Goal: Task Accomplishment & Management: Manage account settings

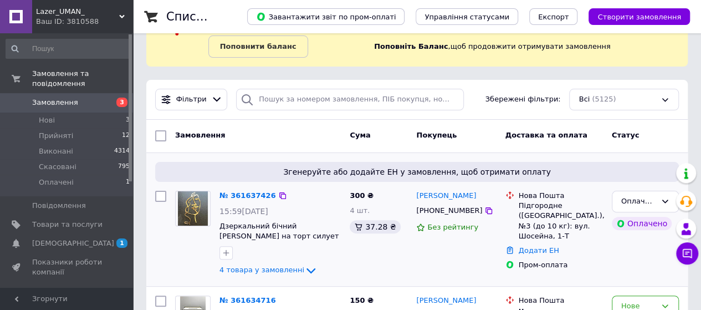
scroll to position [111, 0]
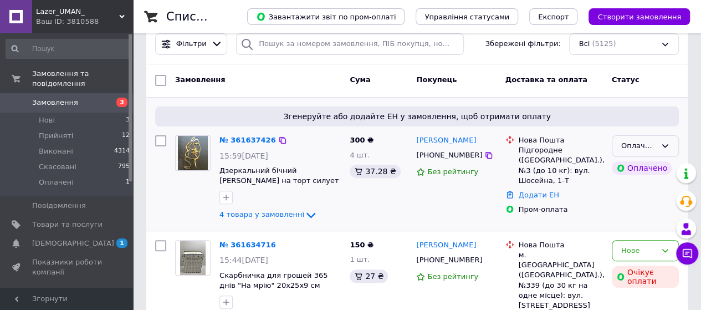
click at [662, 147] on icon at bounding box center [665, 145] width 9 height 9
click at [650, 165] on li "Прийнято" at bounding box center [646, 169] width 66 height 21
click at [227, 136] on link "№ 361637426" at bounding box center [248, 140] width 57 height 8
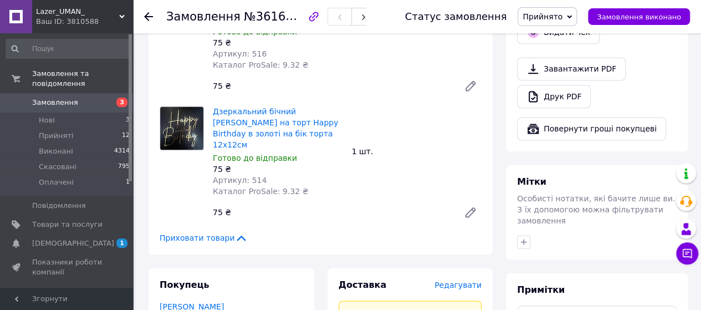
scroll to position [776, 0]
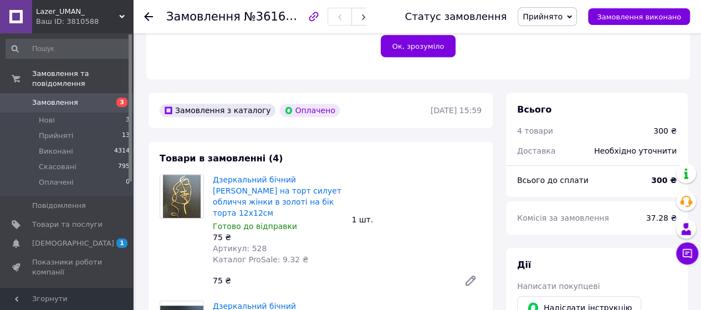
scroll to position [252, 0]
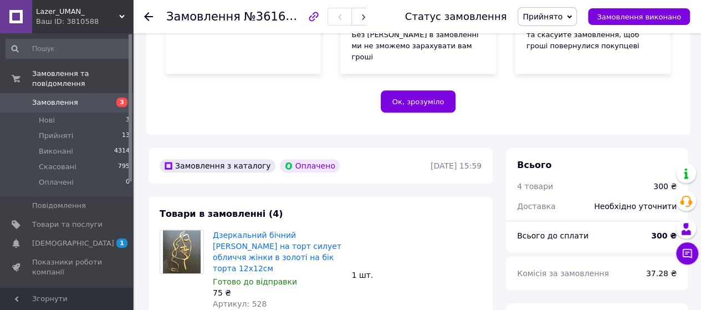
click at [80, 98] on span "Замовлення" at bounding box center [67, 103] width 70 height 10
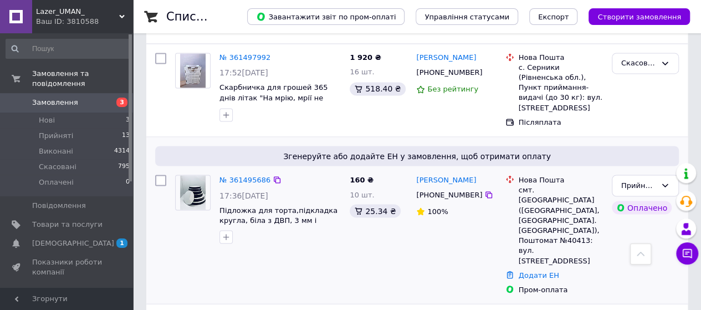
scroll to position [887, 0]
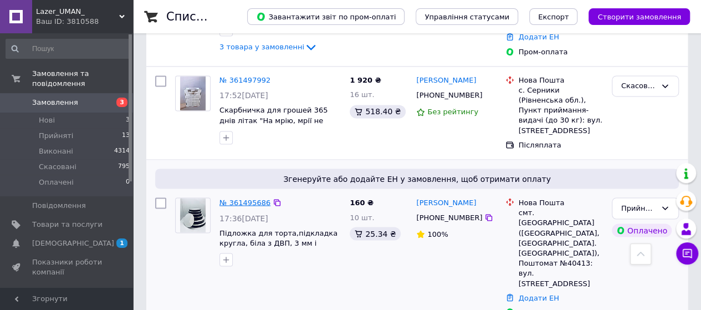
click at [255, 198] on link "№ 361495686" at bounding box center [245, 202] width 51 height 8
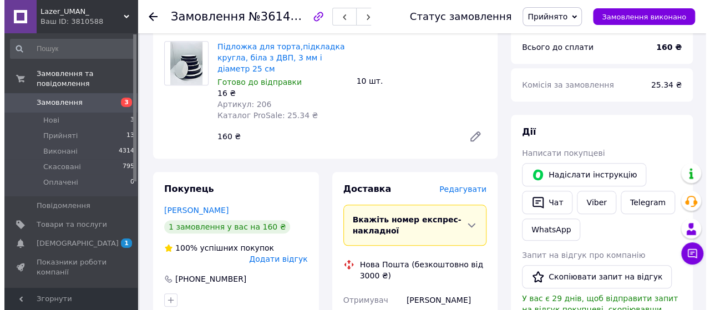
scroll to position [444, 0]
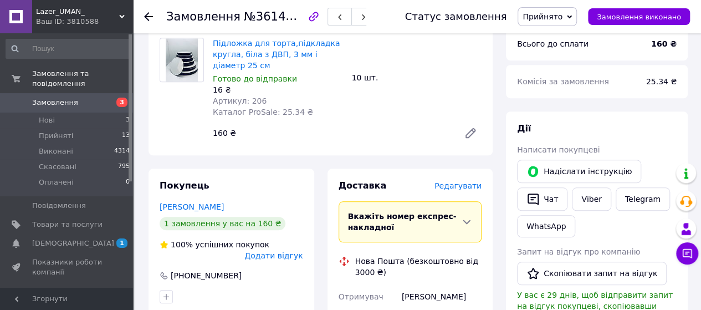
click at [467, 180] on div "Доставка Редагувати" at bounding box center [411, 186] width 144 height 13
click at [467, 181] on span "Редагувати" at bounding box center [458, 185] width 47 height 9
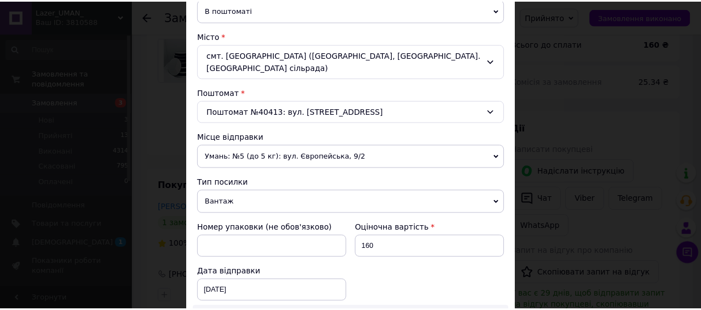
scroll to position [554, 0]
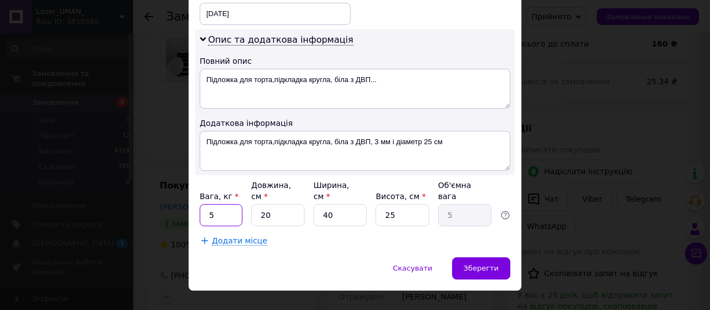
click at [213, 204] on input "5" at bounding box center [221, 215] width 43 height 22
type input "1"
click at [336, 204] on input "40" at bounding box center [339, 215] width 53 height 22
type input "4"
type input "0.5"
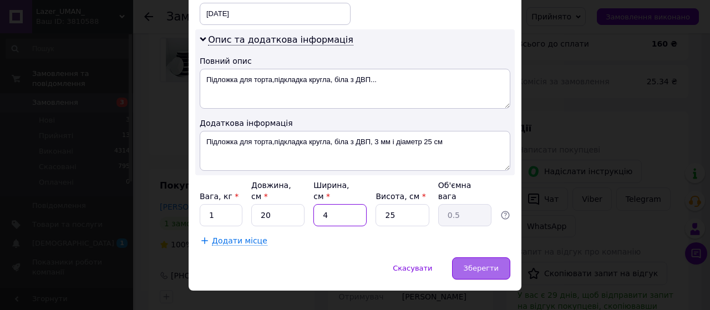
type input "4"
click at [488, 264] on span "Зберегти" at bounding box center [480, 268] width 35 height 8
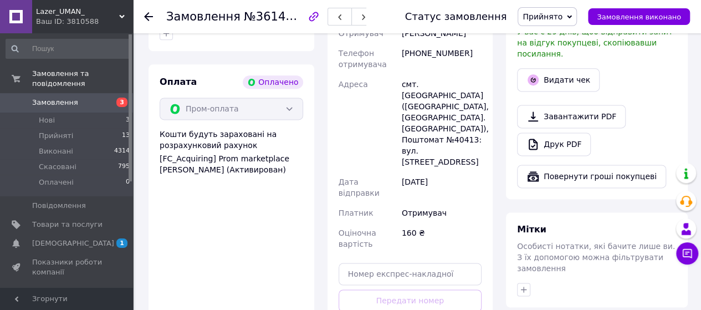
scroll to position [721, 0]
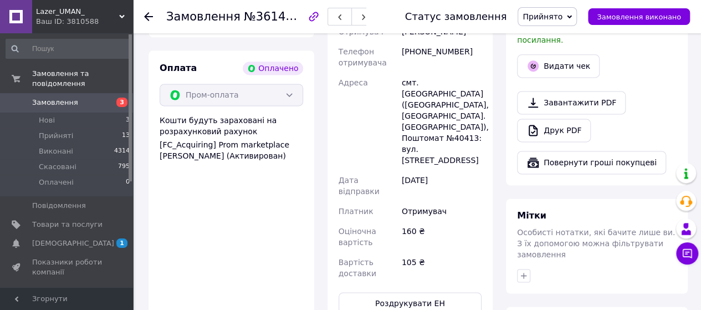
scroll to position [444, 0]
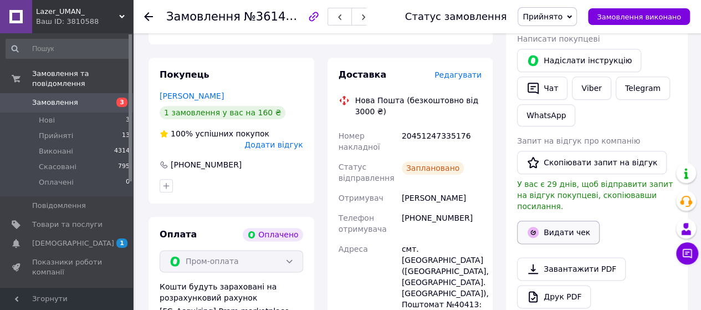
click at [572, 221] on button "Видати чек" at bounding box center [558, 232] width 83 height 23
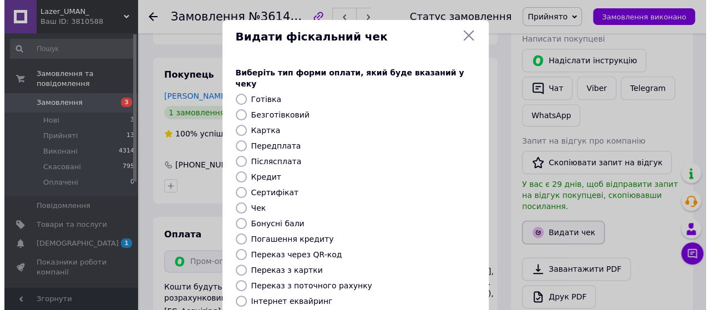
scroll to position [543, 0]
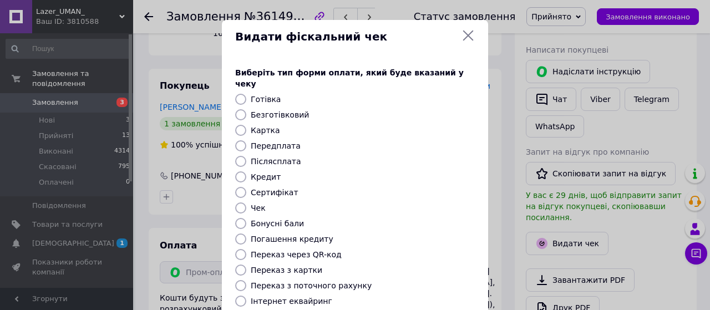
click at [242, 109] on input "Безготівковий" at bounding box center [240, 114] width 11 height 11
radio input "true"
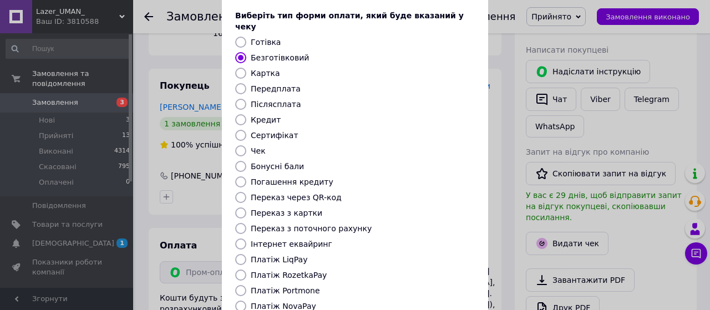
scroll to position [165, 0]
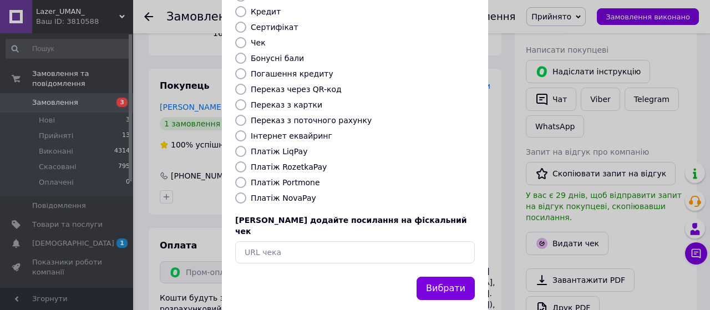
click at [452, 277] on button "Вибрати" at bounding box center [445, 289] width 58 height 24
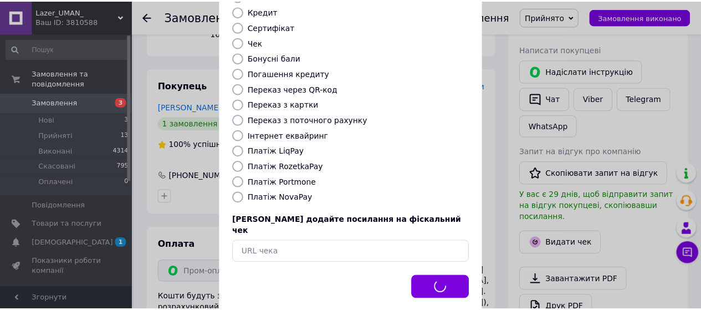
scroll to position [554, 0]
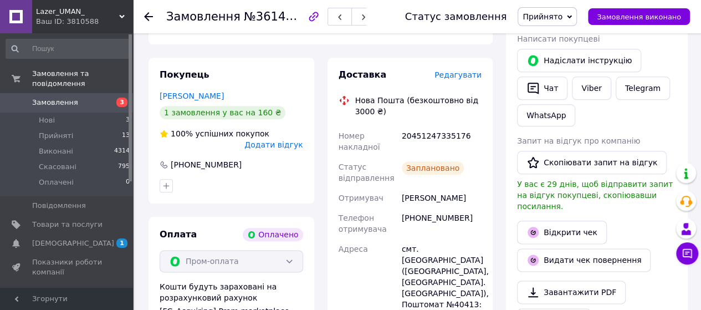
click at [144, 14] on icon at bounding box center [148, 16] width 9 height 9
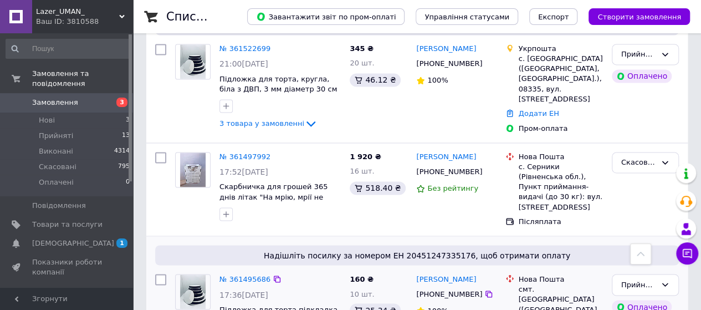
scroll to position [942, 0]
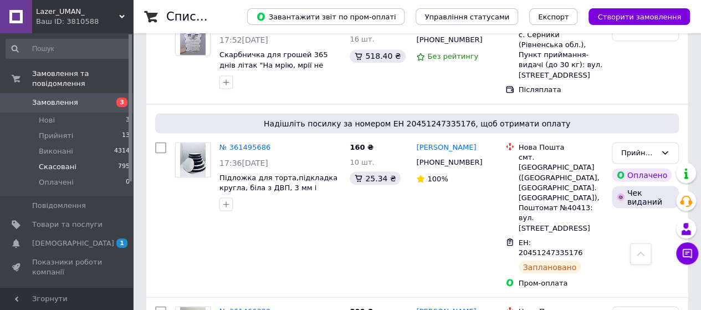
drag, startPoint x: 0, startPoint y: 175, endPoint x: 0, endPoint y: 157, distance: 17.7
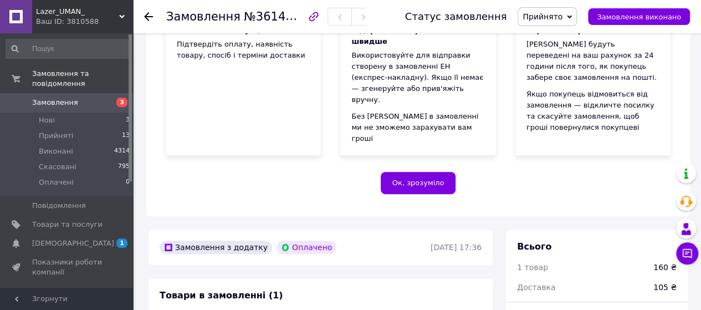
scroll to position [550, 0]
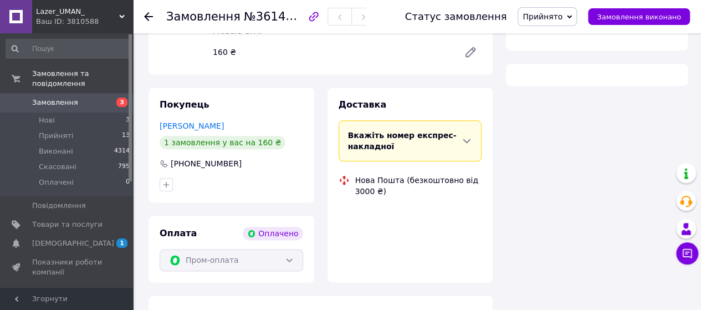
click at [65, 93] on link "Замовлення 3" at bounding box center [68, 102] width 136 height 19
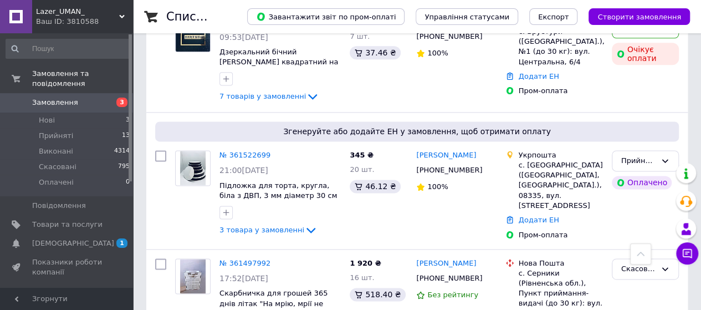
scroll to position [721, 0]
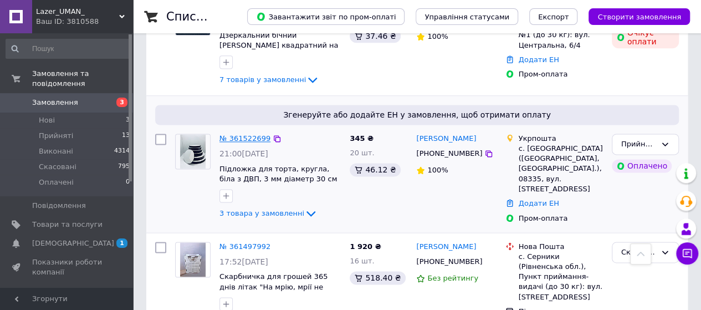
click at [249, 134] on link "№ 361522699" at bounding box center [245, 138] width 51 height 8
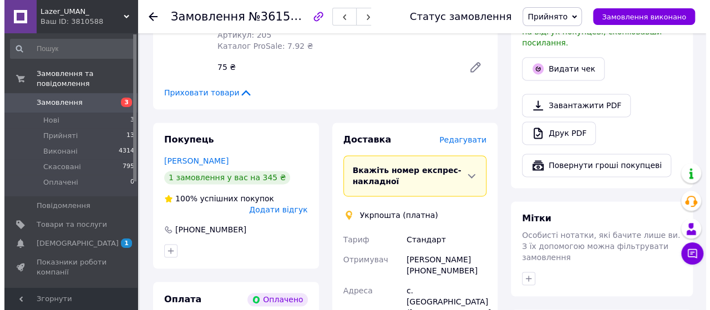
scroll to position [700, 0]
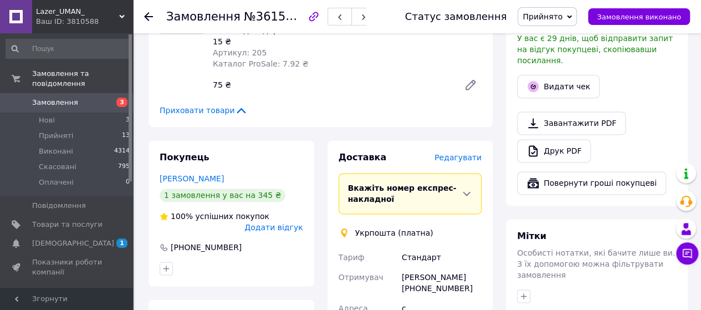
click at [470, 153] on span "Редагувати" at bounding box center [458, 157] width 47 height 9
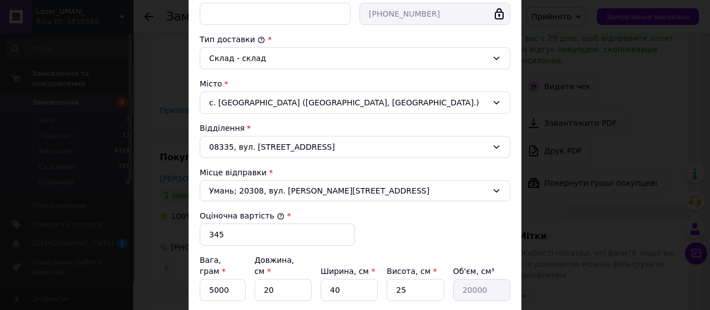
scroll to position [379, 0]
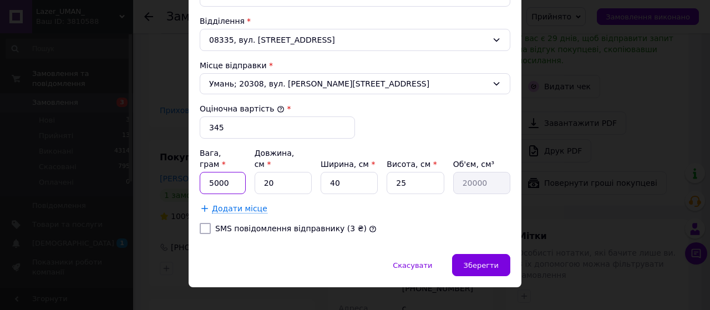
click at [232, 172] on input "5000" at bounding box center [223, 183] width 46 height 22
type input "500"
click at [341, 172] on input "40" at bounding box center [348, 183] width 57 height 22
type input "4"
type input "2000"
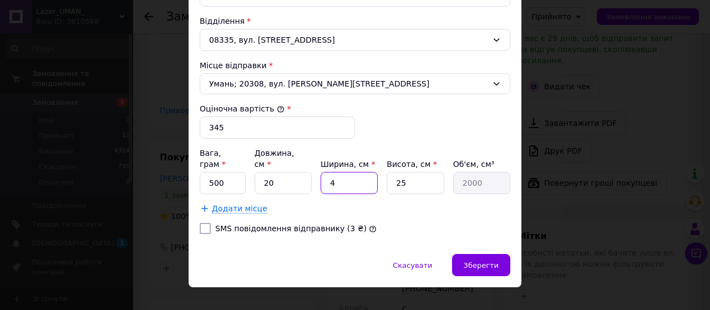
type input "4"
click at [485, 261] on span "Зберегти" at bounding box center [480, 265] width 35 height 8
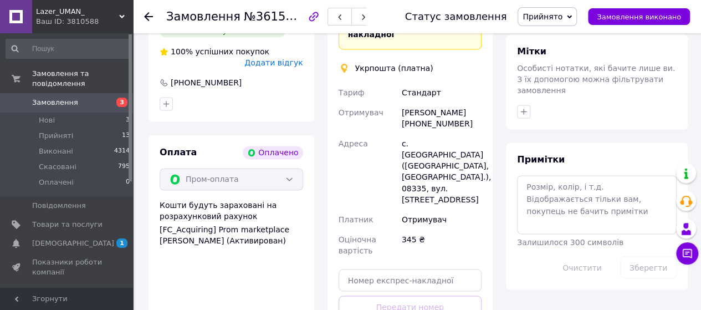
scroll to position [867, 0]
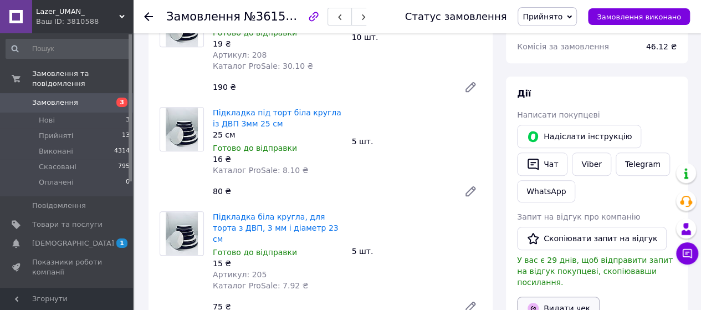
scroll to position [589, 0]
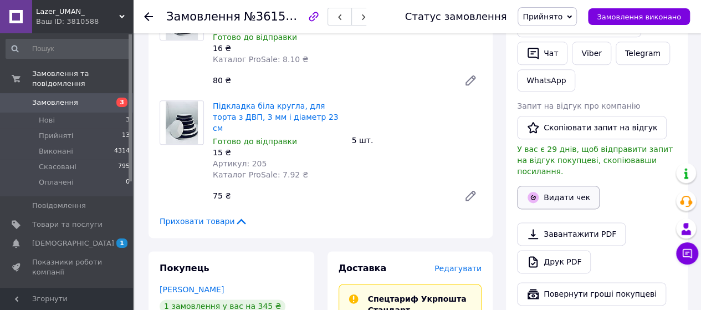
click at [564, 186] on button "Видати чек" at bounding box center [558, 197] width 83 height 23
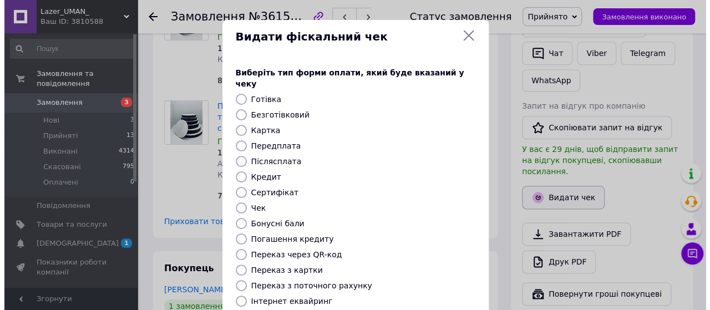
scroll to position [578, 0]
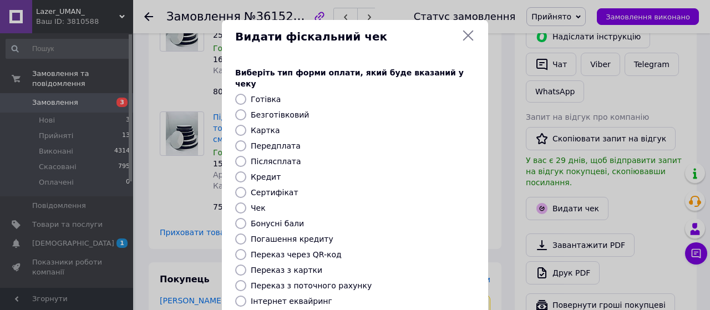
click at [246, 109] on div at bounding box center [241, 114] width 16 height 11
click at [243, 109] on input "Безготівковий" at bounding box center [240, 114] width 11 height 11
radio input "true"
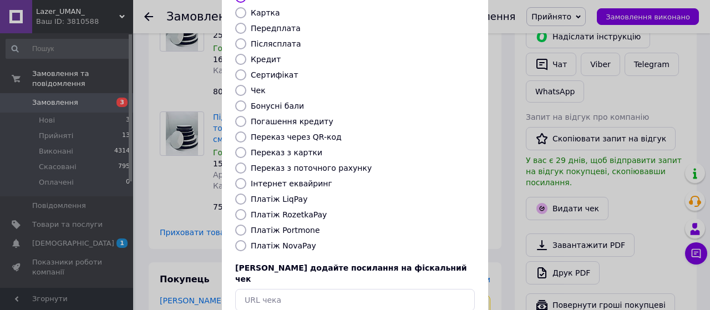
scroll to position [165, 0]
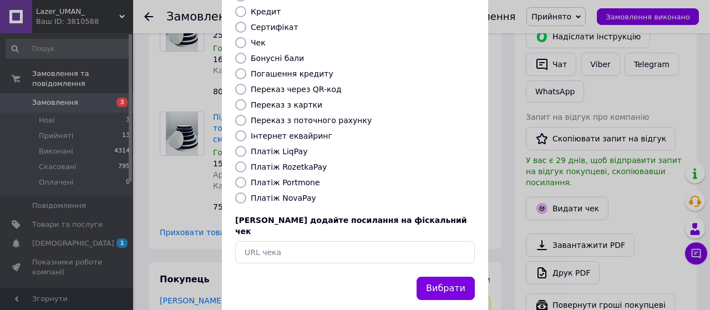
click at [449, 277] on button "Вибрати" at bounding box center [445, 289] width 58 height 24
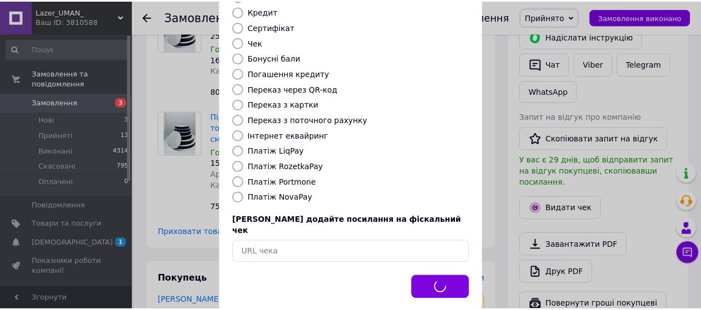
scroll to position [589, 0]
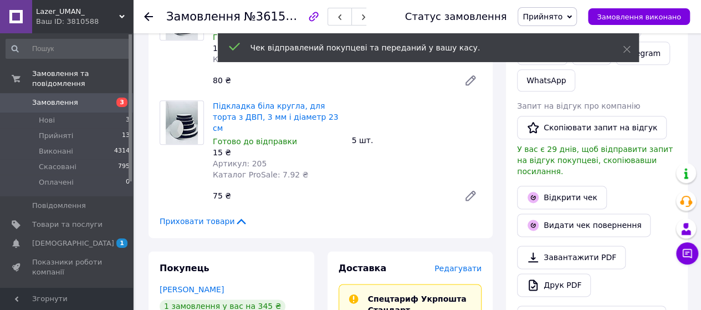
click at [150, 14] on icon at bounding box center [148, 16] width 9 height 9
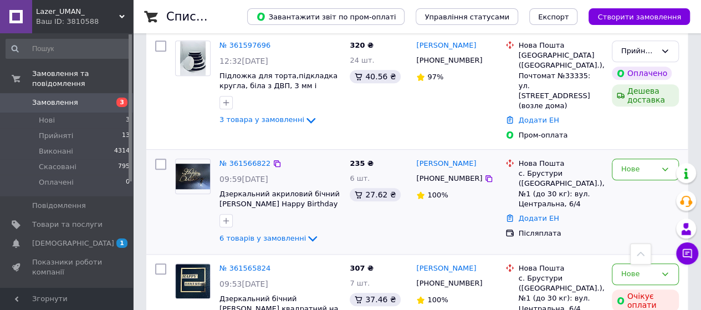
scroll to position [499, 0]
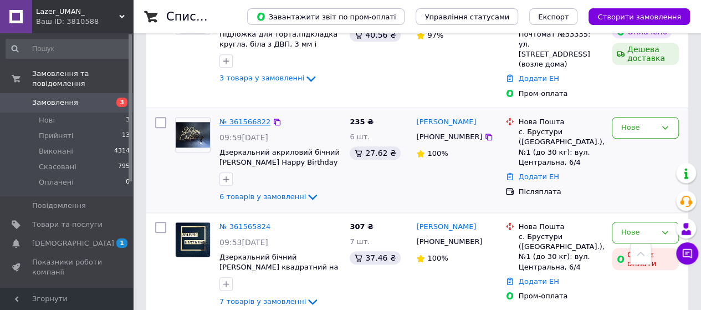
click at [252, 118] on link "№ 361566822" at bounding box center [245, 122] width 51 height 8
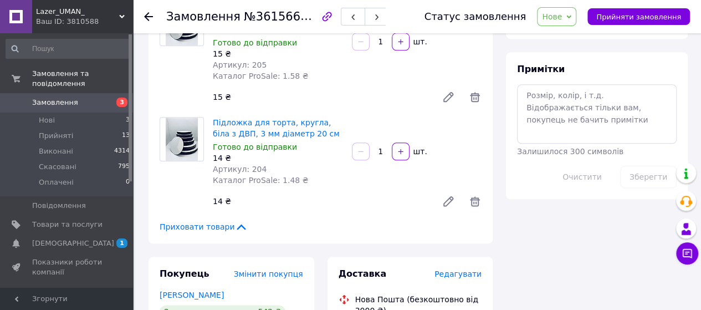
scroll to position [444, 0]
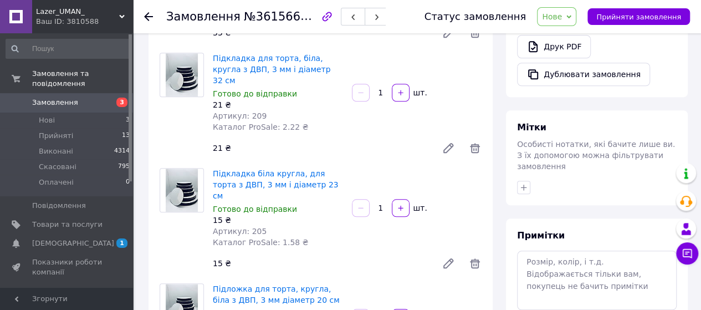
click at [151, 13] on icon at bounding box center [148, 16] width 9 height 9
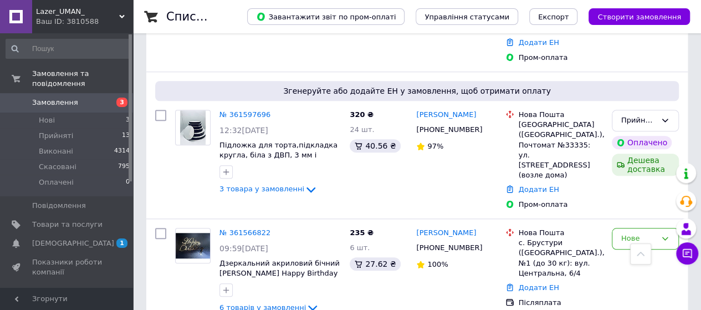
scroll to position [499, 0]
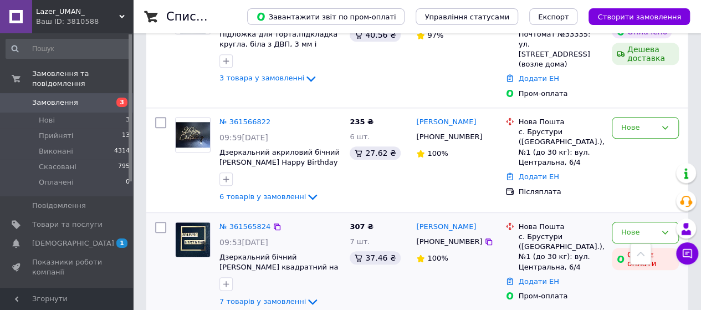
click at [236, 213] on div "№ 361565824 09:53, 12.09.2025 Дзеркальний бічний топер квадратний на торт Happy…" at bounding box center [417, 265] width 542 height 104
click at [237, 222] on link "№ 361565824" at bounding box center [245, 226] width 51 height 8
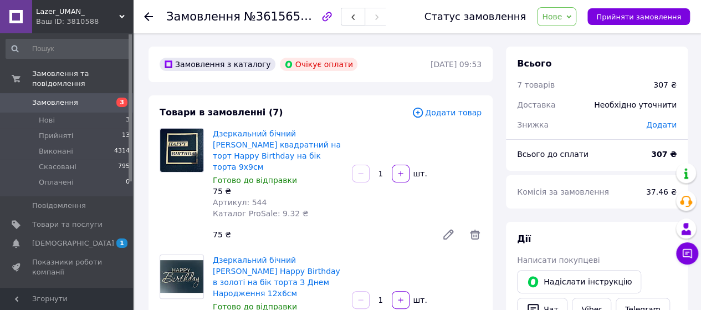
click at [151, 19] on icon at bounding box center [148, 16] width 9 height 9
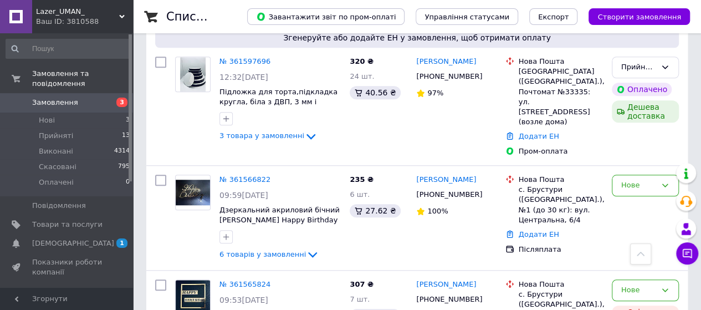
scroll to position [444, 0]
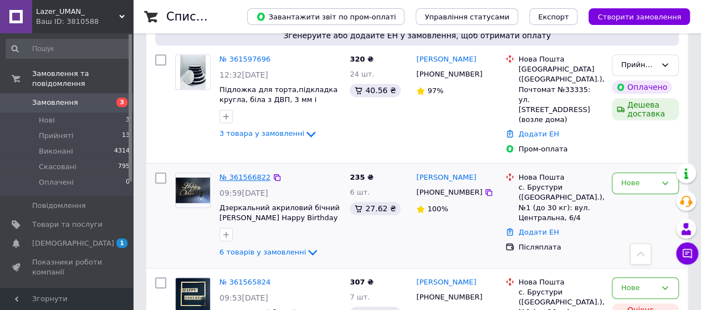
click at [257, 173] on link "№ 361566822" at bounding box center [245, 177] width 51 height 8
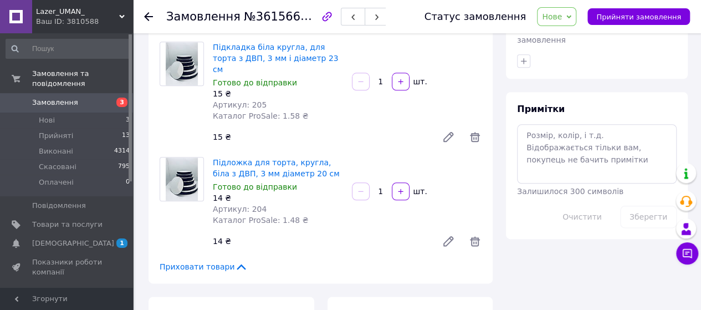
scroll to position [610, 0]
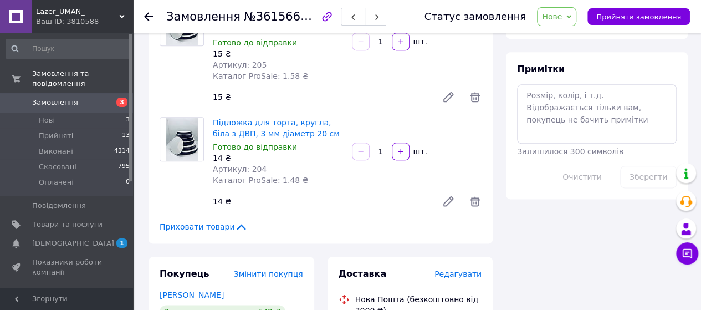
click at [144, 18] on icon at bounding box center [148, 16] width 9 height 9
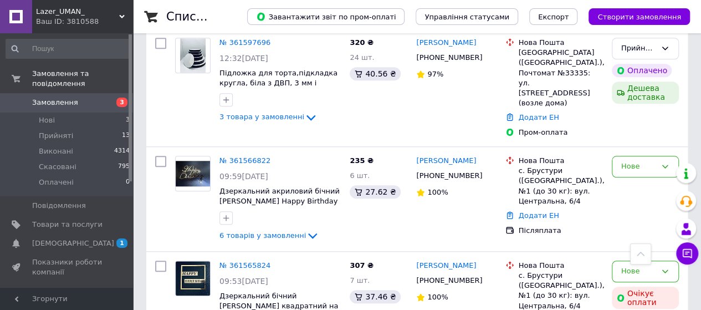
scroll to position [499, 0]
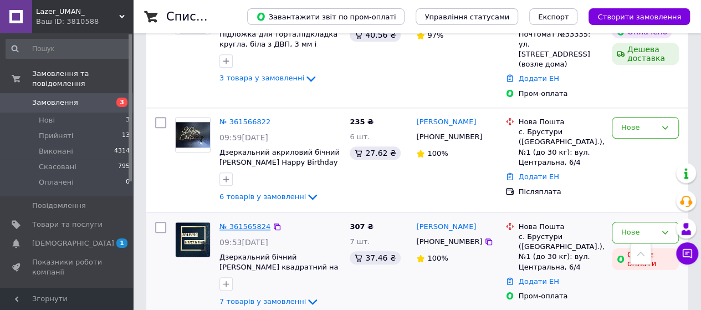
click at [237, 222] on link "№ 361565824" at bounding box center [245, 226] width 51 height 8
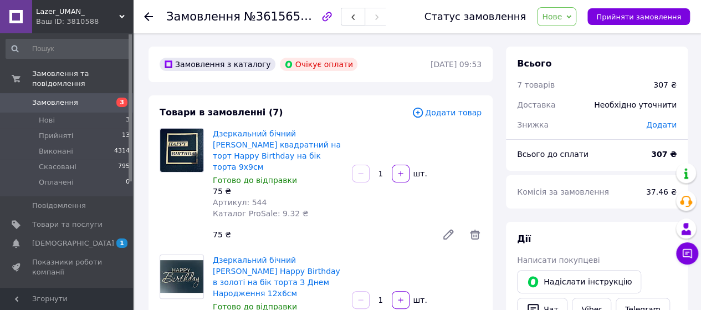
click at [149, 14] on icon at bounding box center [148, 16] width 9 height 9
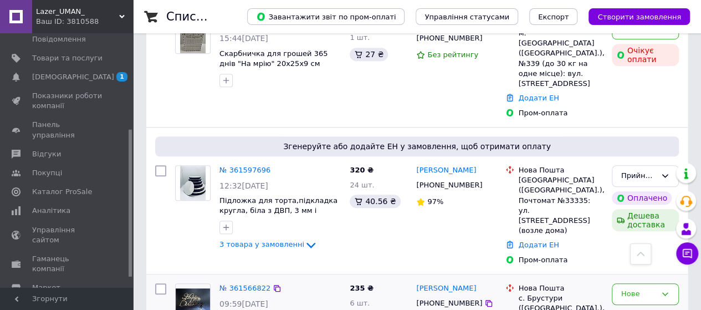
scroll to position [277, 0]
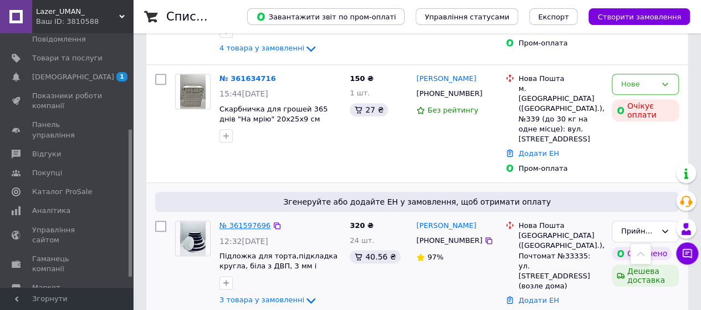
click at [249, 221] on link "№ 361597696" at bounding box center [245, 225] width 51 height 8
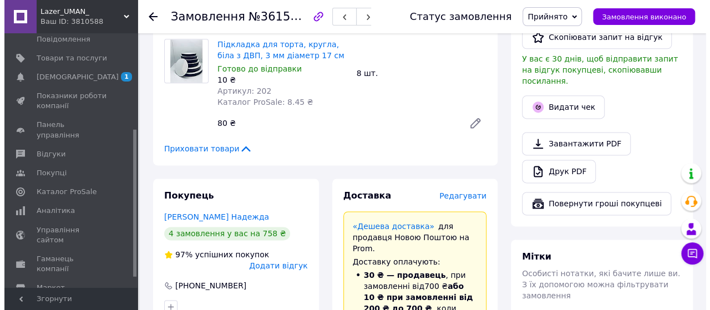
scroll to position [751, 0]
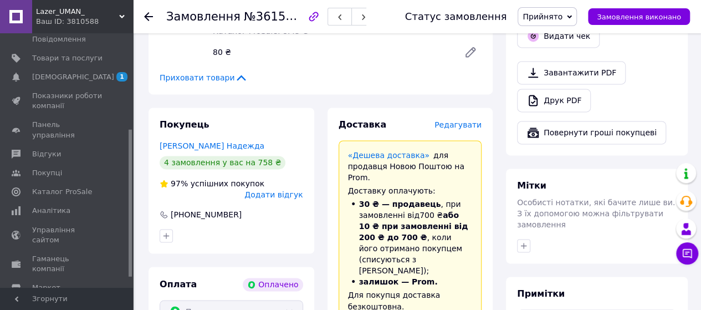
click at [467, 120] on span "Редагувати" at bounding box center [458, 124] width 47 height 9
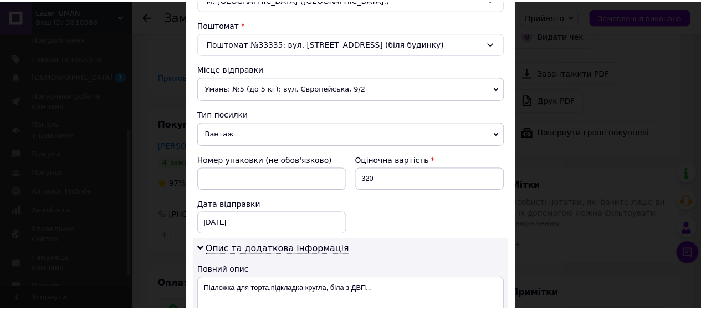
scroll to position [544, 0]
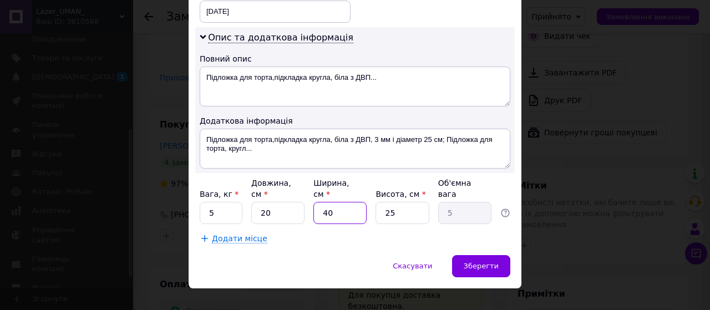
click at [334, 202] on input "40" at bounding box center [339, 213] width 53 height 22
type input "400"
type input "50"
type input "40"
type input "5"
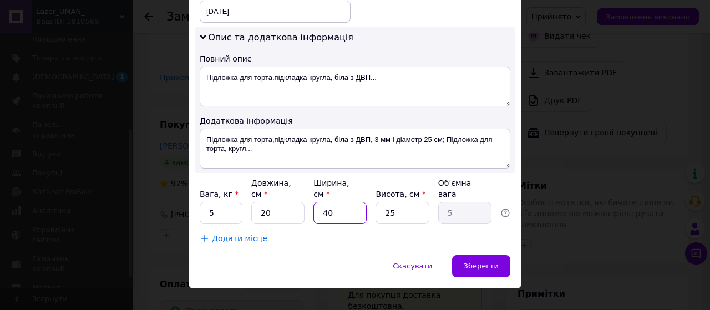
type input "4"
type input "0.5"
type input "4"
click at [491, 262] on span "Зберегти" at bounding box center [480, 266] width 35 height 8
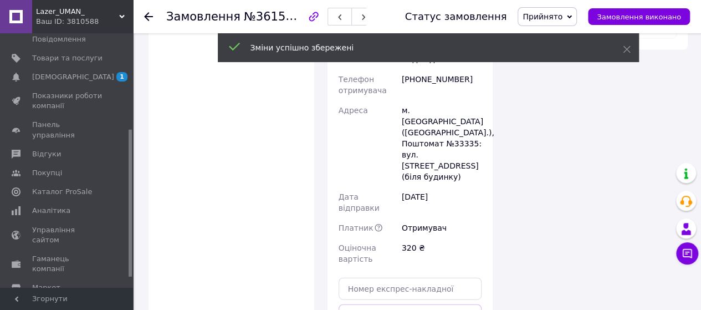
scroll to position [1139, 0]
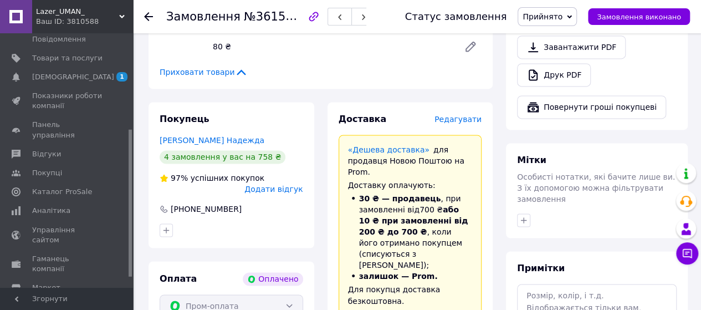
scroll to position [640, 0]
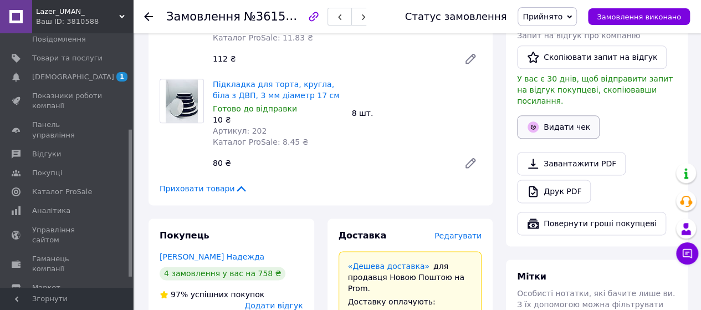
click at [553, 115] on button "Видати чек" at bounding box center [558, 126] width 83 height 23
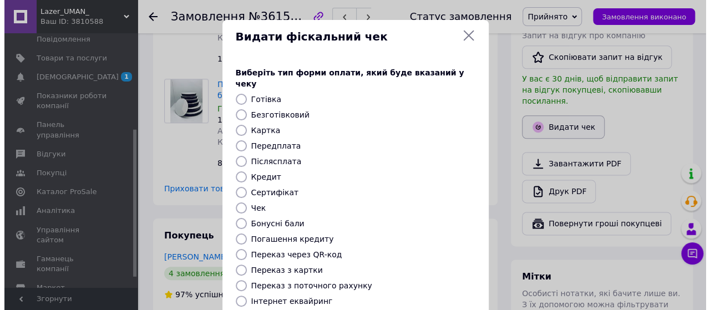
scroll to position [618, 0]
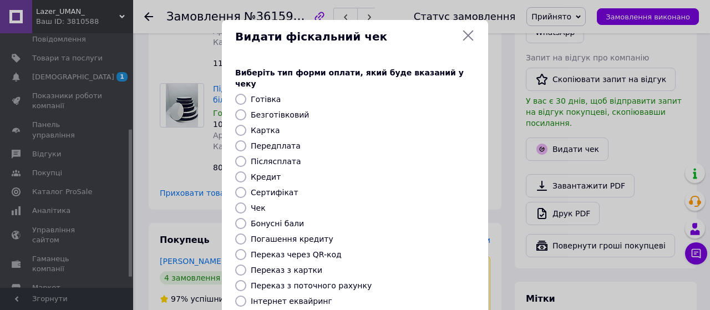
click at [237, 109] on input "Безготівковий" at bounding box center [240, 114] width 11 height 11
radio input "true"
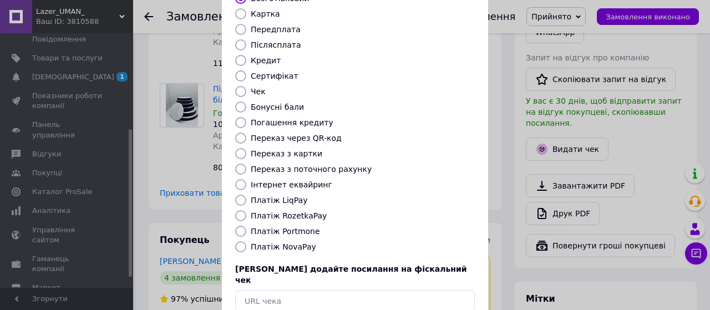
scroll to position [165, 0]
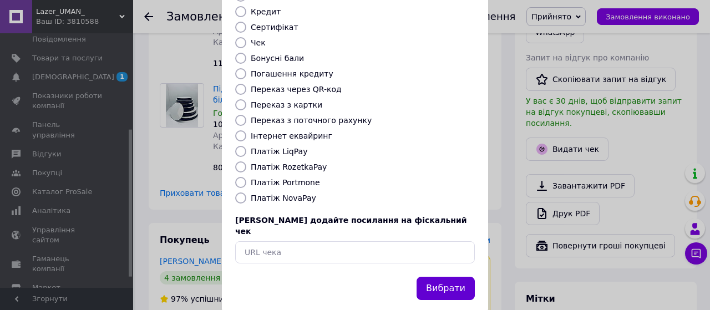
click at [439, 277] on button "Вибрати" at bounding box center [445, 289] width 58 height 24
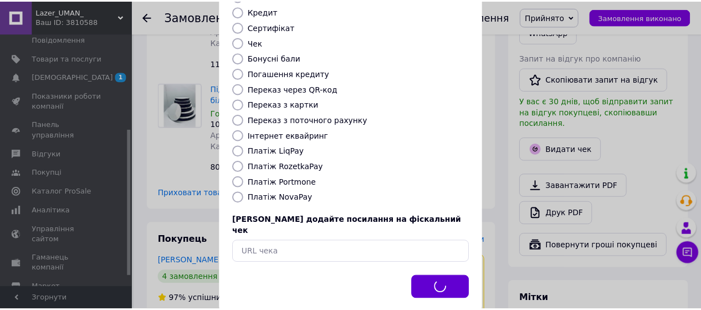
scroll to position [640, 0]
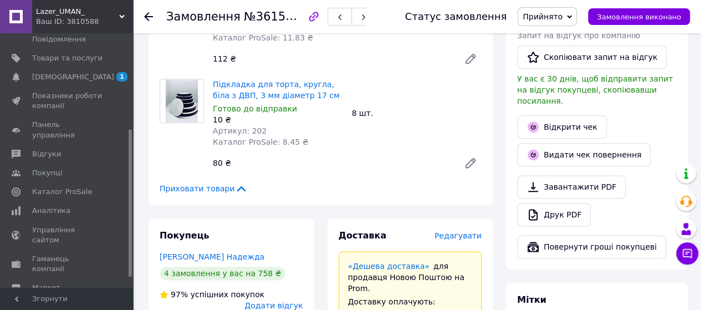
click at [148, 17] on icon at bounding box center [148, 16] width 9 height 9
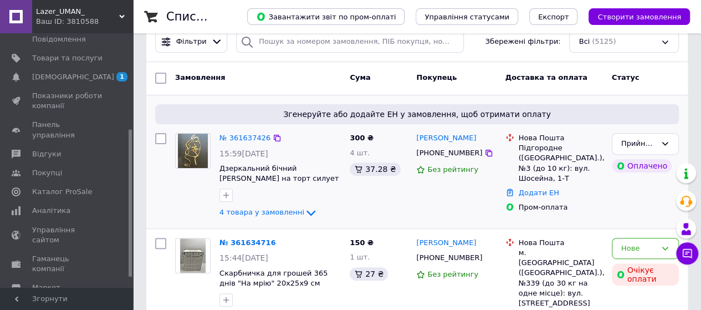
scroll to position [166, 0]
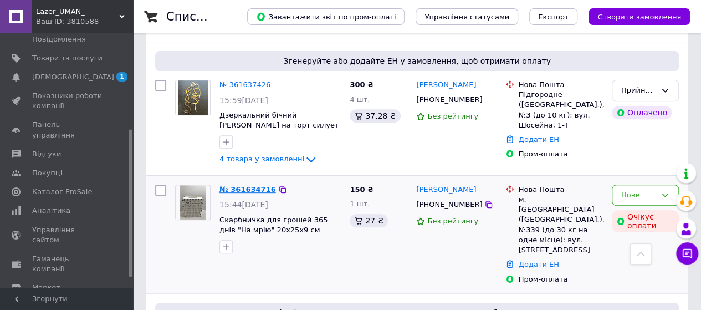
click at [255, 186] on link "№ 361634716" at bounding box center [248, 189] width 57 height 8
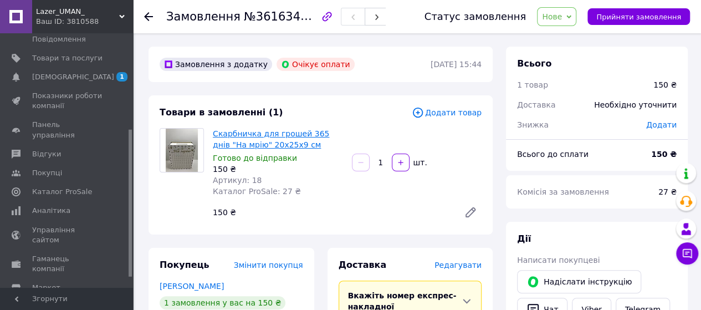
click at [266, 134] on link "Скарбничка для грошей 365 днів "На мрію" 20х25х9 см" at bounding box center [271, 139] width 116 height 20
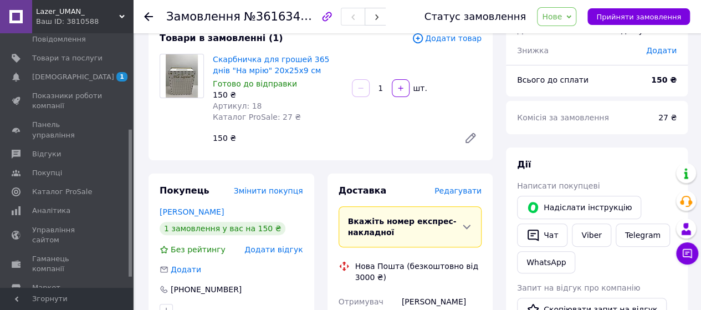
scroll to position [166, 0]
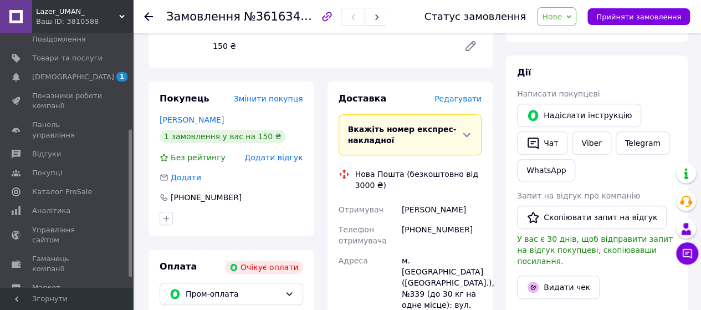
click at [147, 18] on icon at bounding box center [148, 16] width 9 height 9
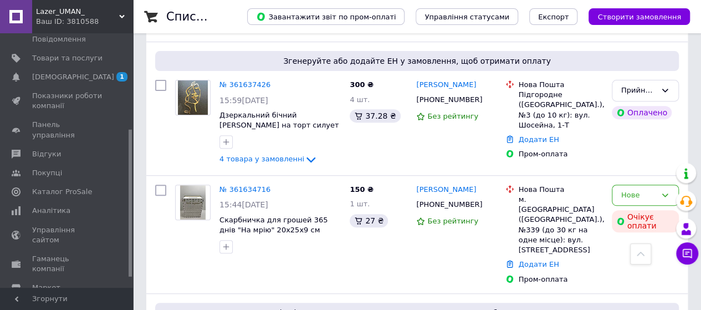
scroll to position [222, 0]
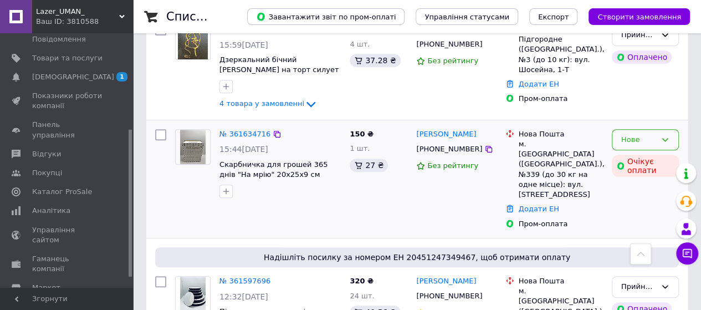
click at [666, 135] on icon at bounding box center [665, 139] width 9 height 9
click at [643, 162] on li "Прийнято" at bounding box center [646, 162] width 66 height 21
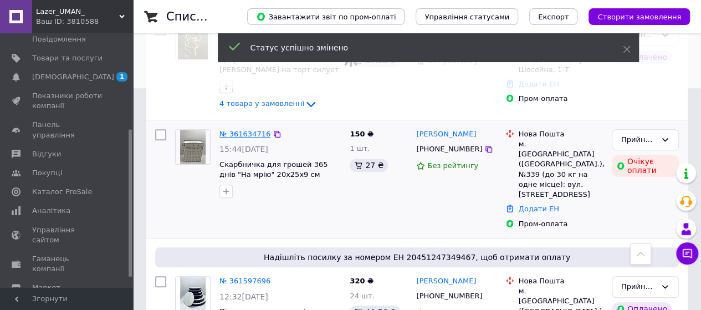
click at [254, 131] on link "№ 361634716" at bounding box center [245, 134] width 51 height 8
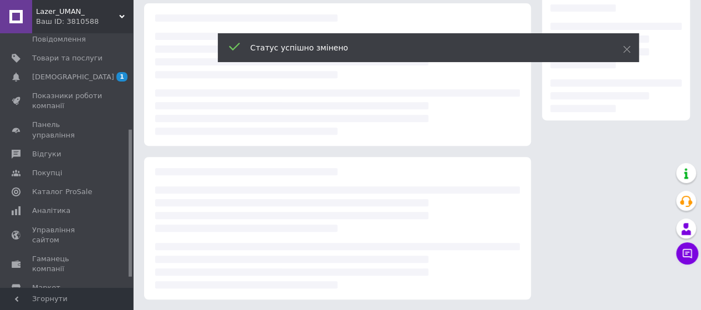
scroll to position [222, 0]
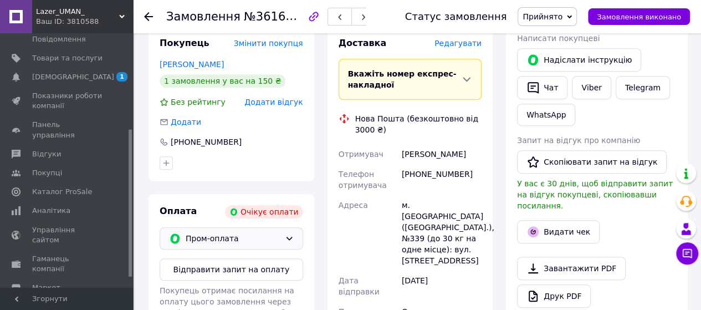
click at [292, 241] on icon at bounding box center [289, 238] width 9 height 9
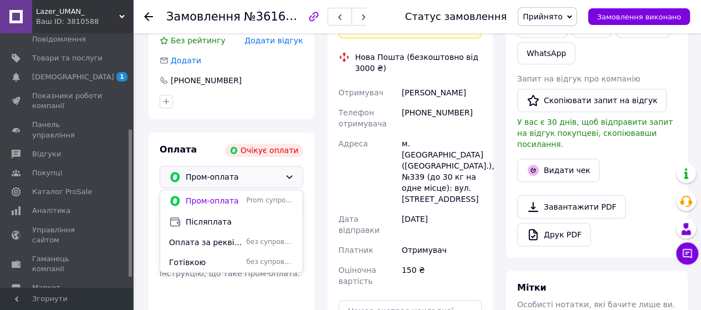
scroll to position [388, 0]
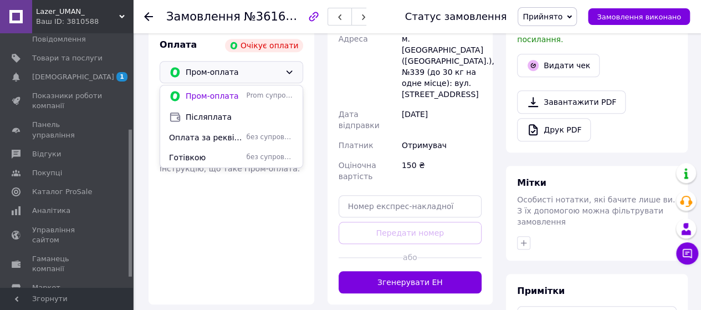
click at [212, 120] on span "Післяплата" at bounding box center [240, 116] width 108 height 11
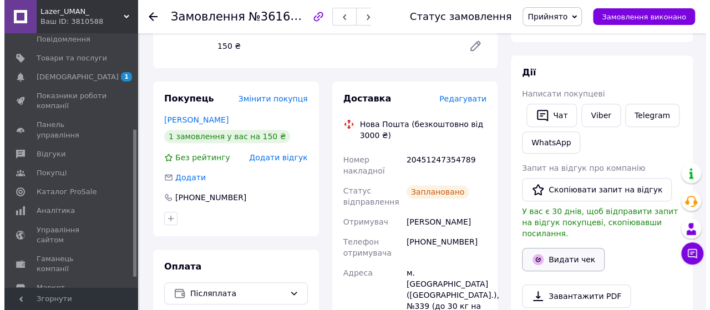
scroll to position [222, 0]
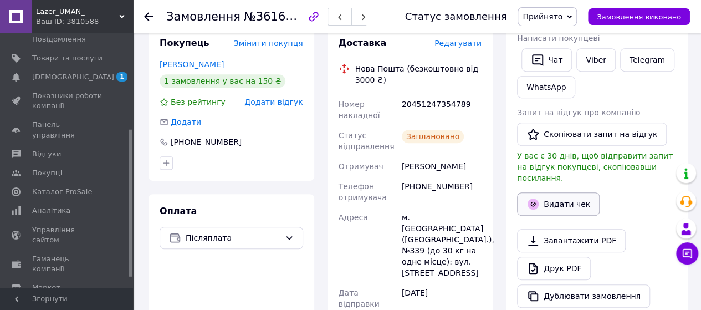
click at [556, 197] on button "Видати чек" at bounding box center [558, 203] width 83 height 23
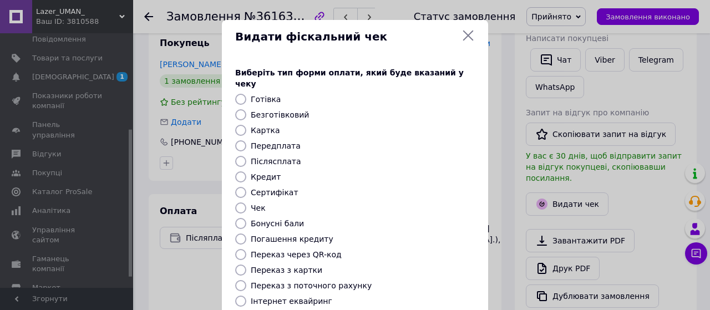
click at [237, 156] on input "Післясплата" at bounding box center [240, 161] width 11 height 11
radio input "true"
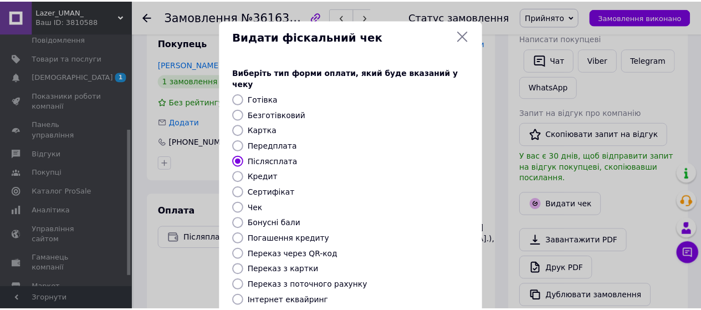
scroll to position [165, 0]
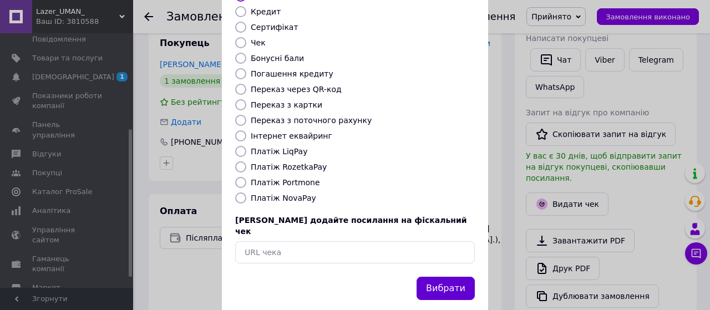
click at [438, 277] on button "Вибрати" at bounding box center [445, 289] width 58 height 24
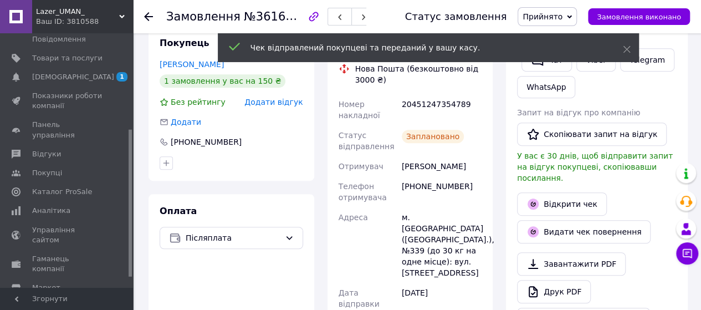
click at [146, 15] on use at bounding box center [148, 16] width 9 height 9
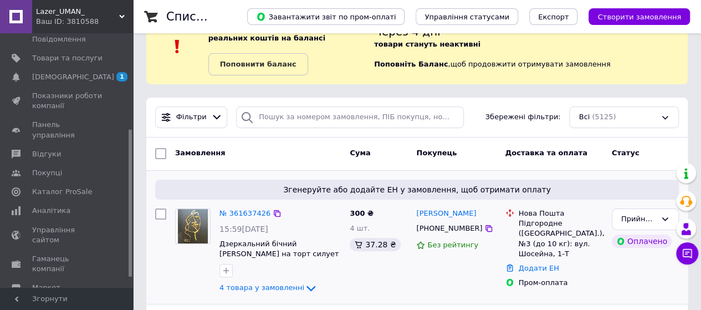
scroll to position [55, 0]
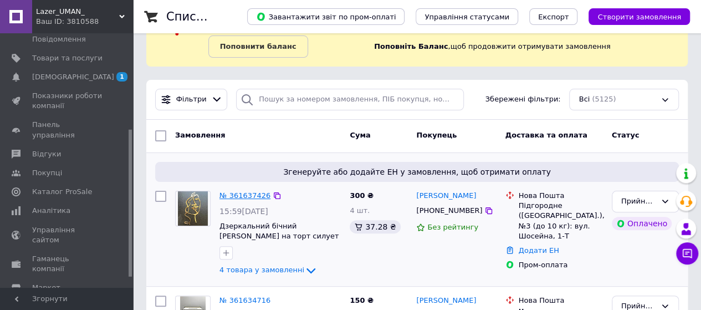
click at [244, 197] on link "№ 361637426" at bounding box center [245, 195] width 51 height 8
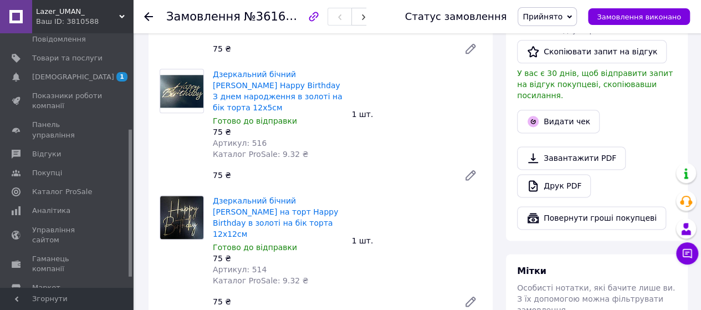
scroll to position [444, 0]
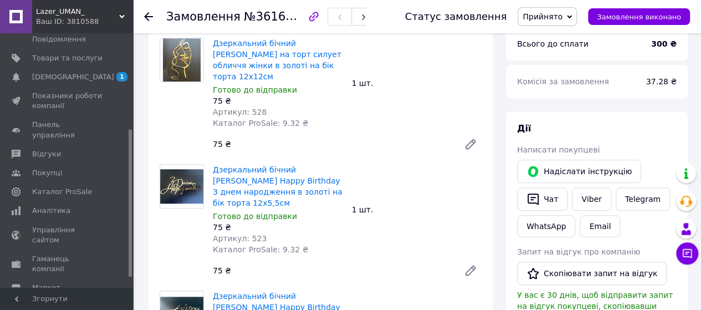
click at [152, 12] on icon at bounding box center [148, 16] width 9 height 9
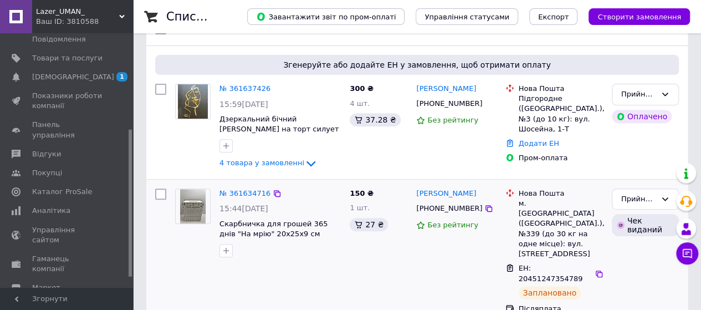
scroll to position [166, 0]
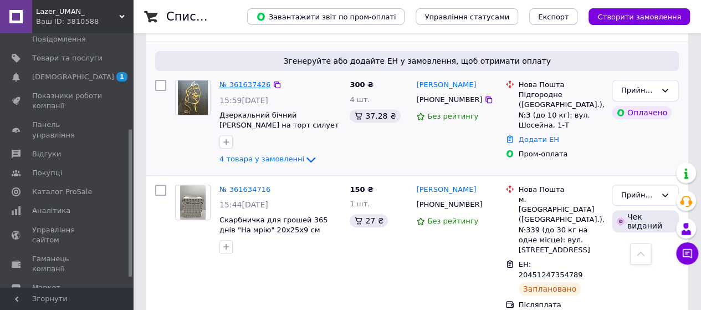
click at [251, 85] on link "№ 361637426" at bounding box center [245, 84] width 51 height 8
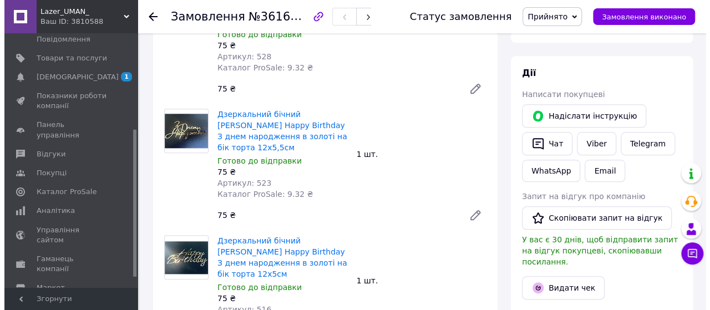
scroll to position [721, 0]
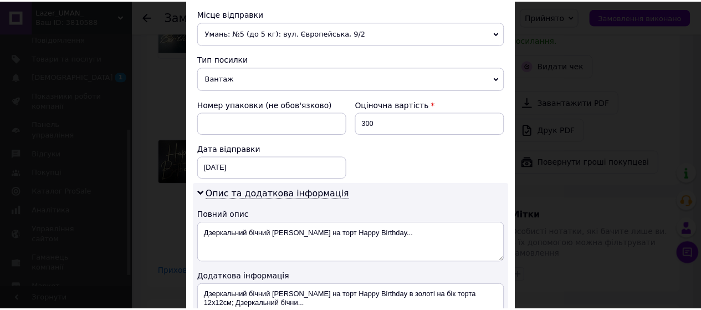
scroll to position [544, 0]
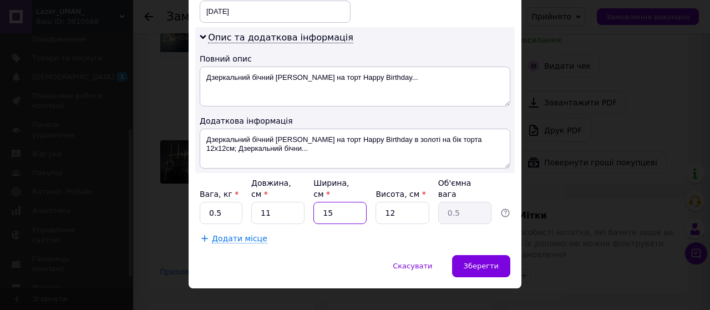
click at [324, 202] on input "15" at bounding box center [339, 213] width 53 height 22
type input "5"
type input "0.17"
type input "5"
click at [492, 262] on span "Зберегти" at bounding box center [480, 266] width 35 height 8
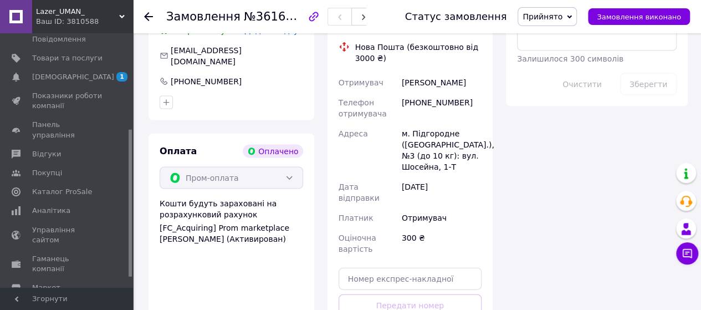
scroll to position [1109, 0]
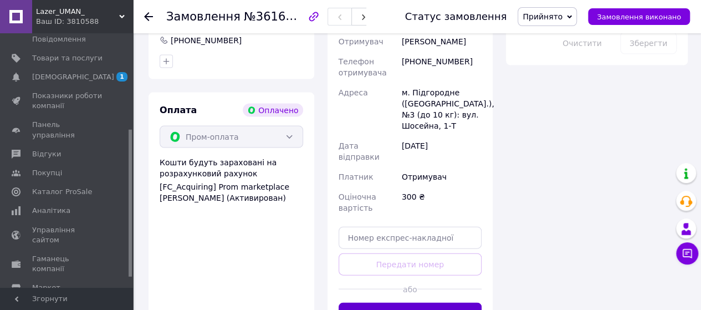
click at [421, 303] on button "Згенерувати ЕН" at bounding box center [411, 314] width 144 height 22
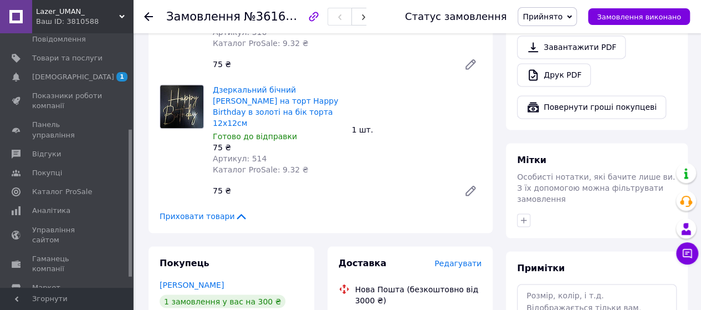
scroll to position [554, 0]
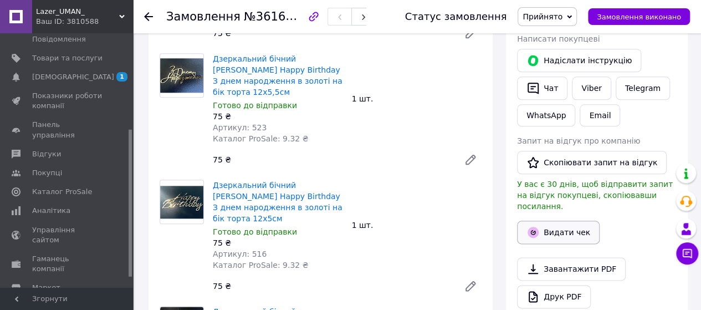
click at [546, 221] on button "Видати чек" at bounding box center [558, 232] width 83 height 23
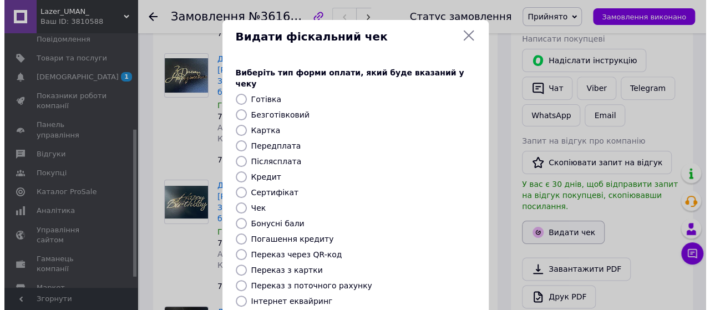
scroll to position [543, 0]
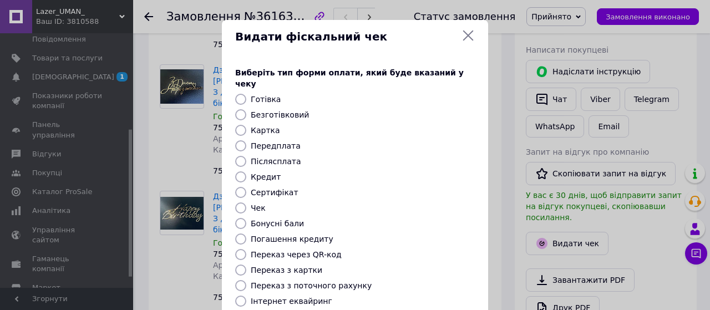
click at [235, 109] on input "Безготівковий" at bounding box center [240, 114] width 11 height 11
radio input "true"
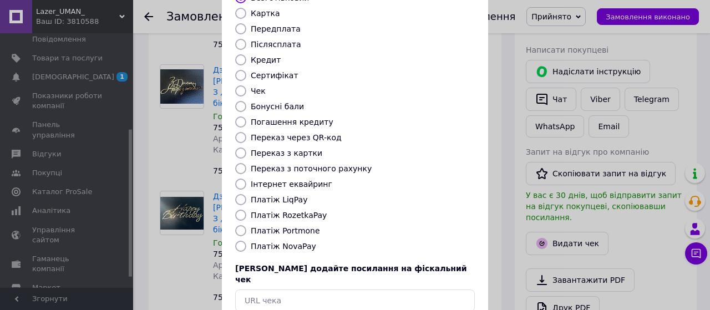
scroll to position [165, 0]
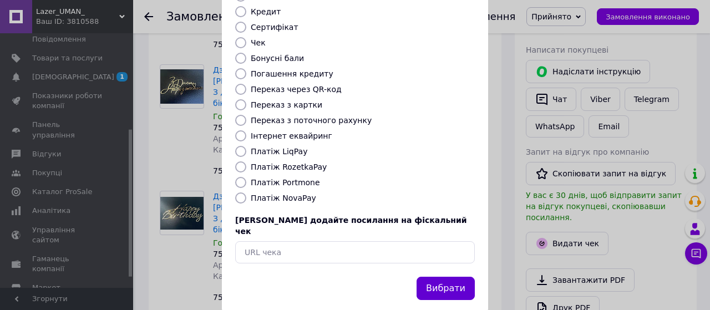
click at [459, 277] on button "Вибрати" at bounding box center [445, 289] width 58 height 24
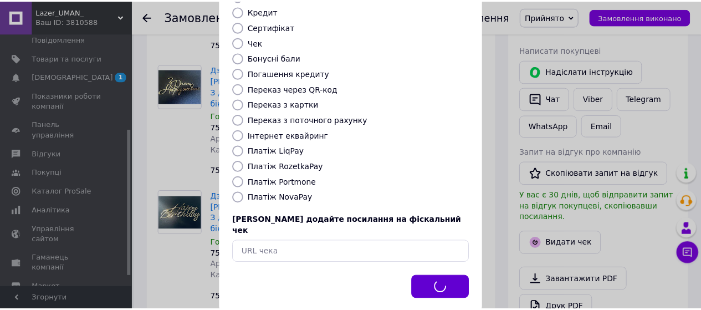
scroll to position [554, 0]
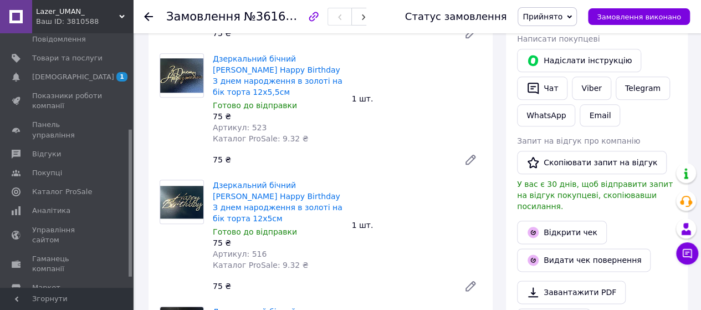
click at [147, 14] on use at bounding box center [148, 16] width 9 height 9
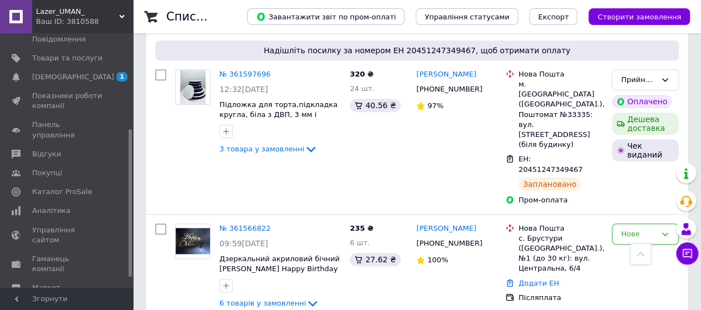
scroll to position [532, 0]
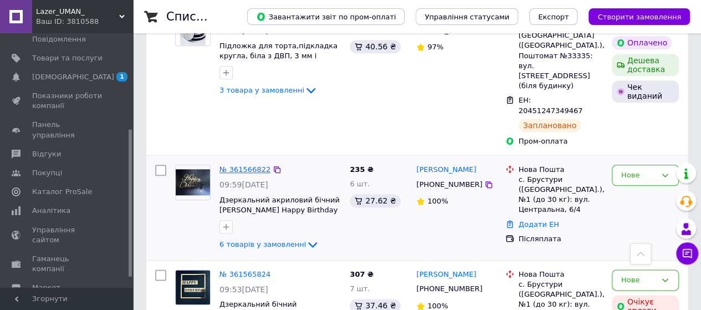
click at [247, 165] on link "№ 361566822" at bounding box center [245, 169] width 51 height 8
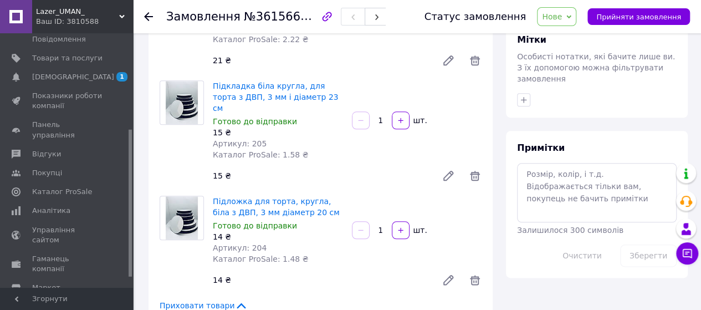
scroll to position [532, 0]
click at [147, 14] on use at bounding box center [148, 16] width 9 height 9
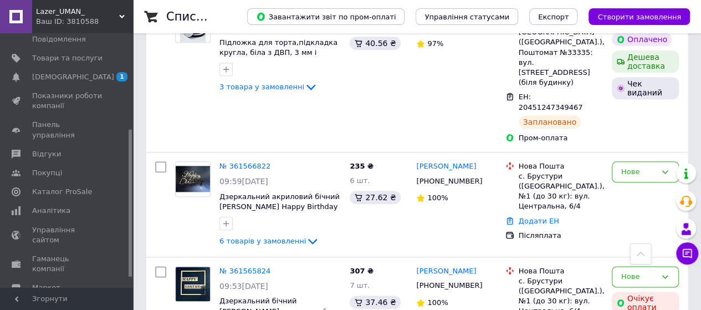
scroll to position [588, 0]
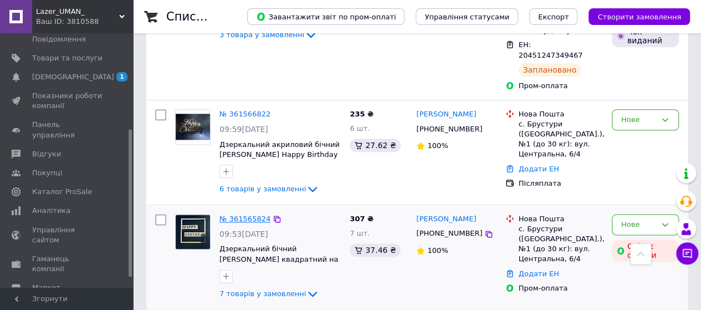
click at [246, 215] on link "№ 361565824" at bounding box center [245, 219] width 51 height 8
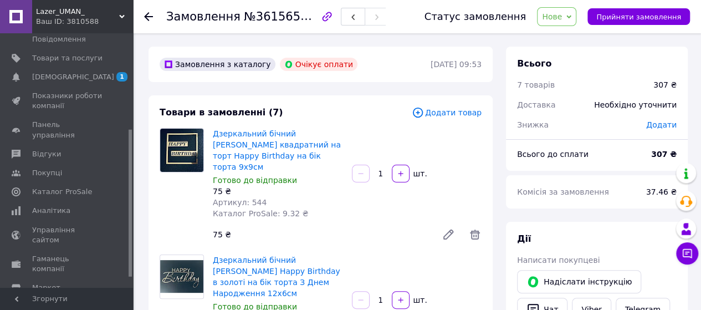
click at [147, 18] on use at bounding box center [148, 16] width 9 height 9
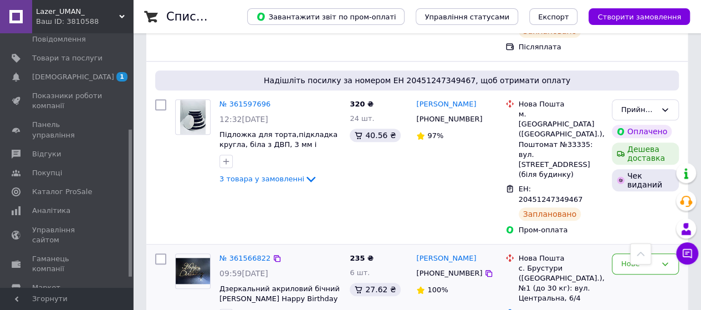
scroll to position [499, 0]
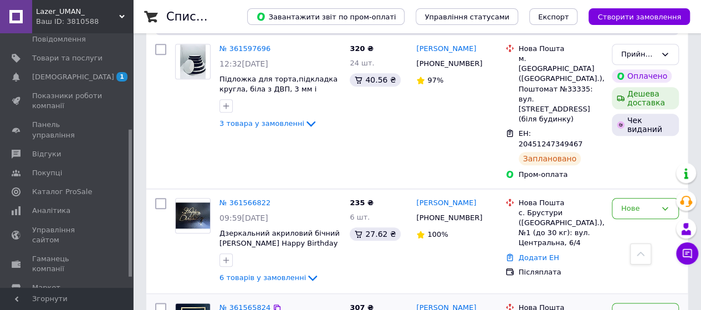
click at [664, 309] on icon at bounding box center [665, 313] width 9 height 9
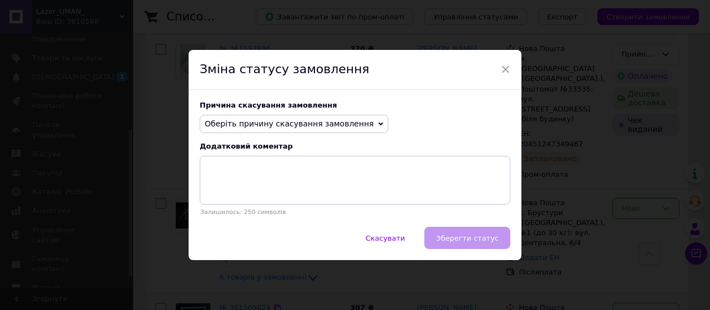
click at [378, 125] on icon at bounding box center [380, 123] width 5 height 5
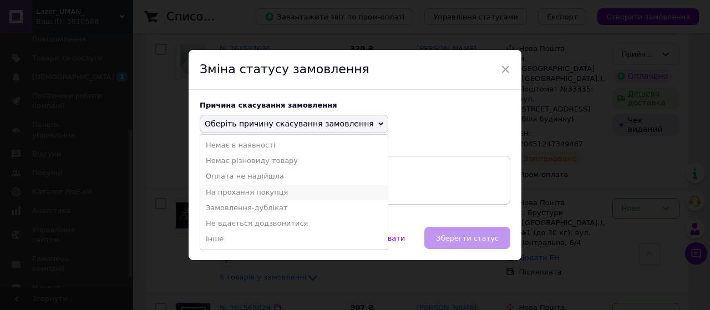
click at [269, 193] on li "На прохання покупця" at bounding box center [293, 193] width 187 height 16
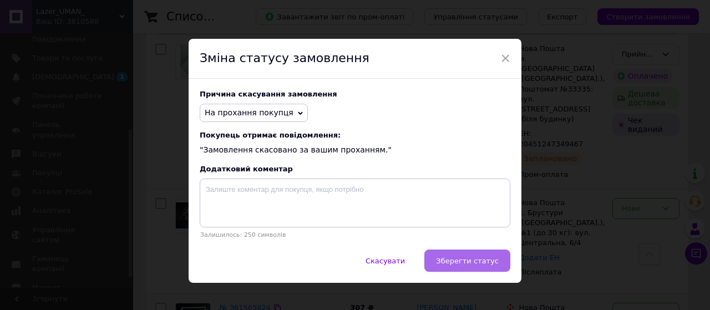
click at [475, 261] on span "Зберегти статус" at bounding box center [467, 261] width 63 height 8
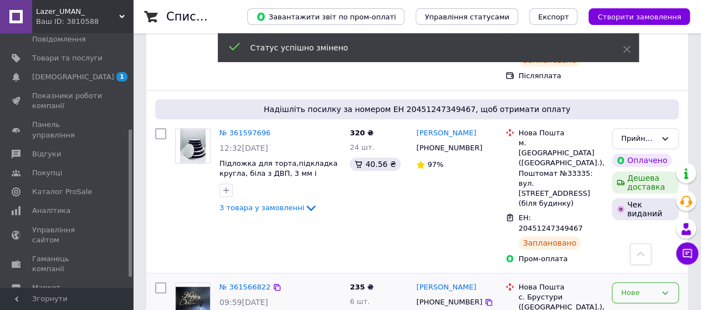
scroll to position [444, 0]
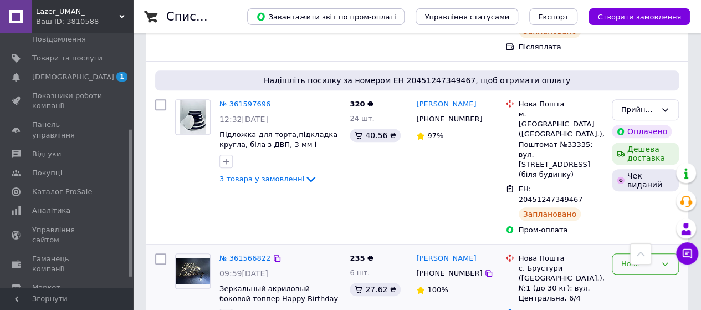
click at [666, 262] on icon at bounding box center [666, 263] width 6 height 3
click at [630, 277] on li "Прийнято" at bounding box center [646, 287] width 66 height 21
click at [242, 254] on link "№ 361566822" at bounding box center [245, 258] width 51 height 8
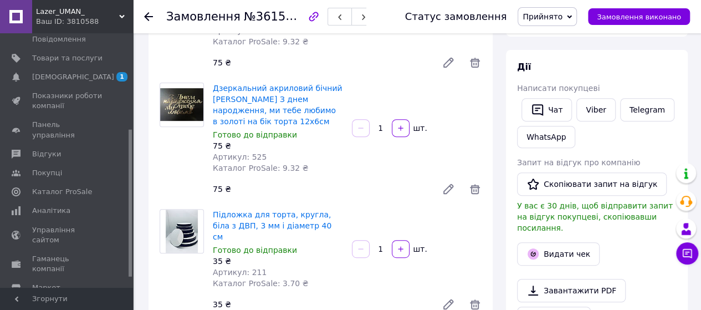
scroll to position [111, 0]
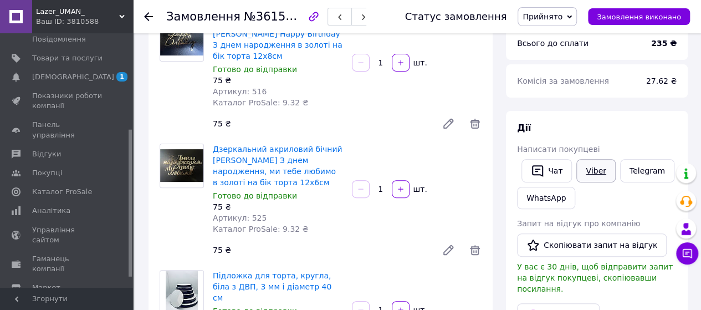
click at [598, 170] on link "Viber" at bounding box center [596, 170] width 39 height 23
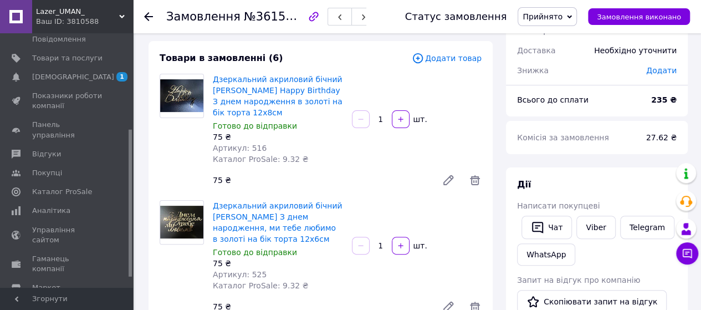
scroll to position [0, 0]
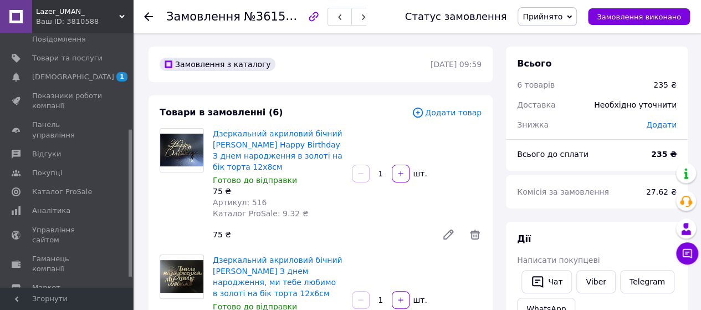
click at [148, 16] on use at bounding box center [148, 16] width 9 height 9
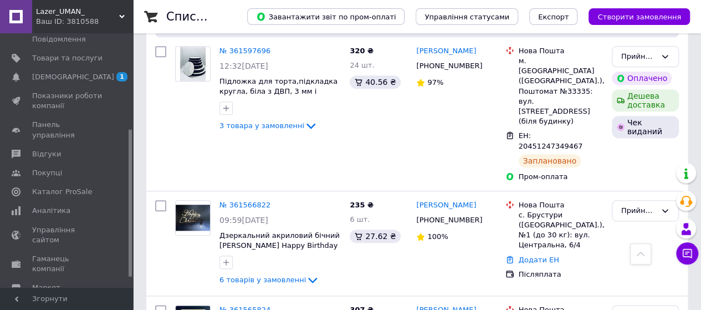
scroll to position [499, 0]
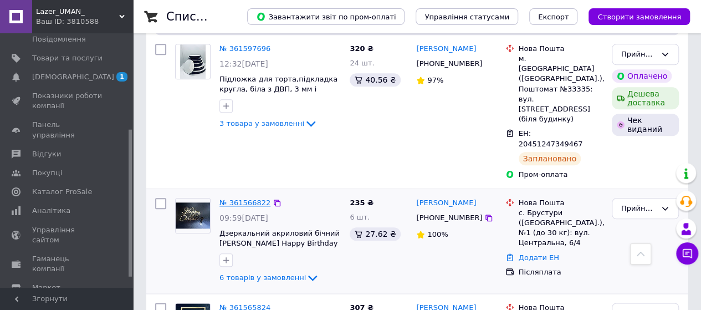
click at [236, 198] on link "№ 361566822" at bounding box center [245, 202] width 51 height 8
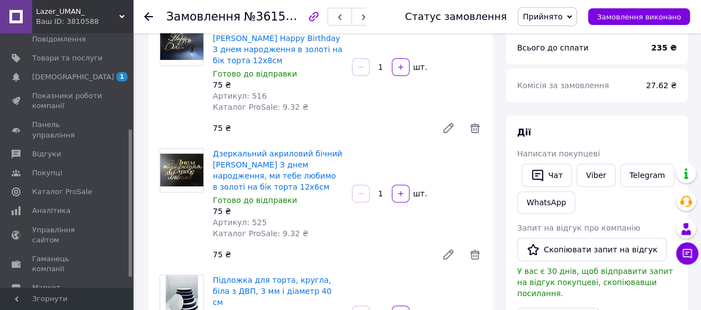
scroll to position [111, 0]
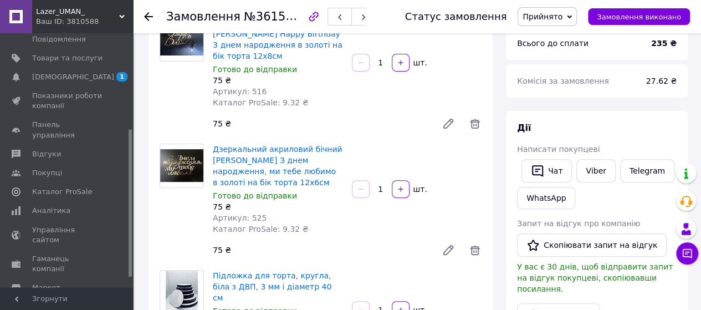
click at [145, 15] on icon at bounding box center [148, 16] width 9 height 9
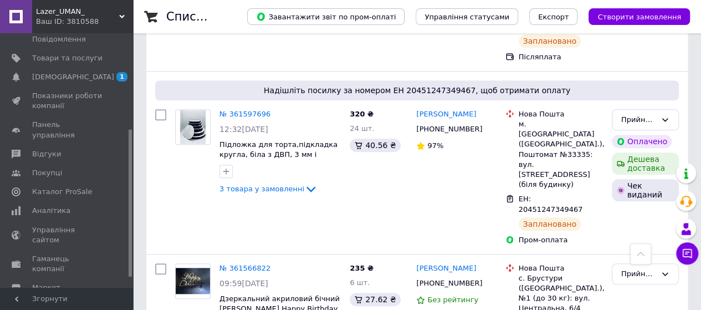
scroll to position [499, 0]
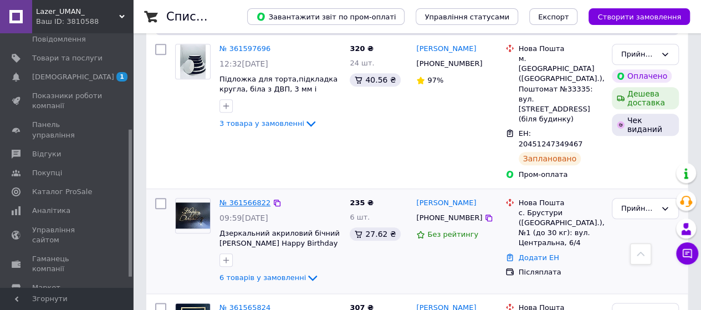
click at [253, 198] on link "№ 361566822" at bounding box center [245, 202] width 51 height 8
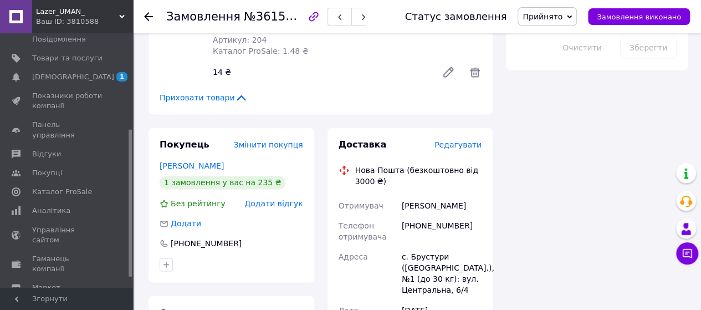
scroll to position [887, 0]
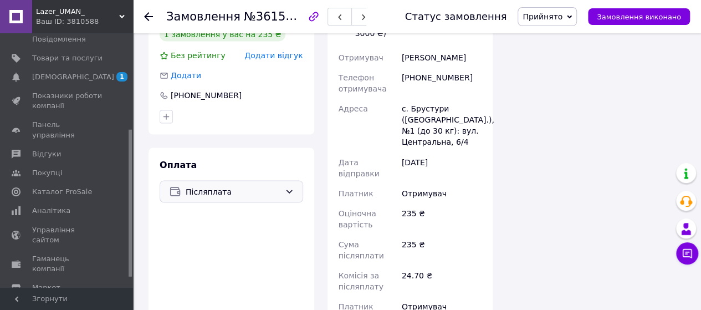
click at [291, 187] on icon at bounding box center [289, 191] width 9 height 9
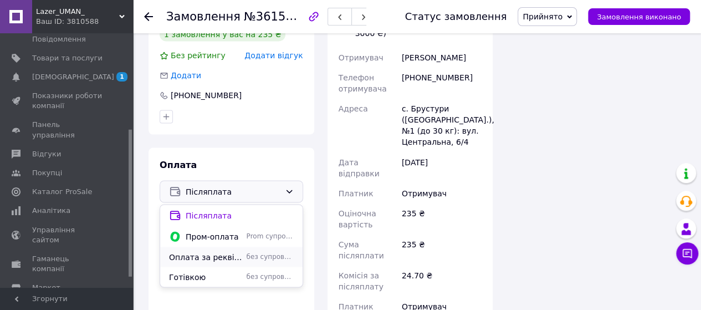
click at [230, 251] on span "Оплата за реквізитами" at bounding box center [205, 256] width 73 height 11
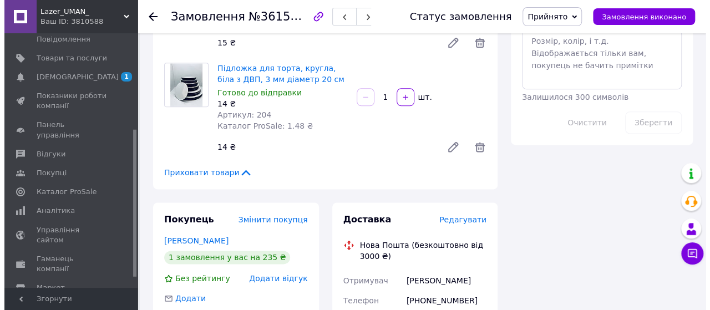
scroll to position [665, 0]
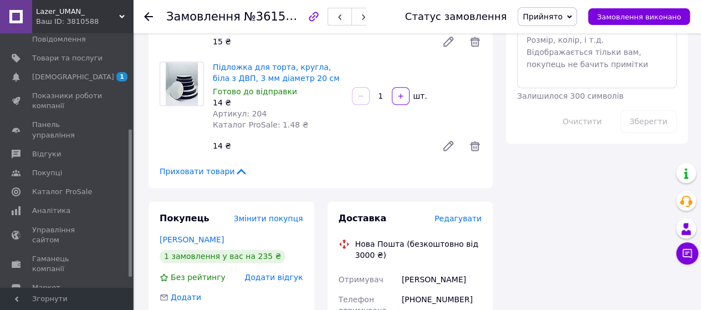
click at [457, 214] on span "Редагувати" at bounding box center [458, 218] width 47 height 9
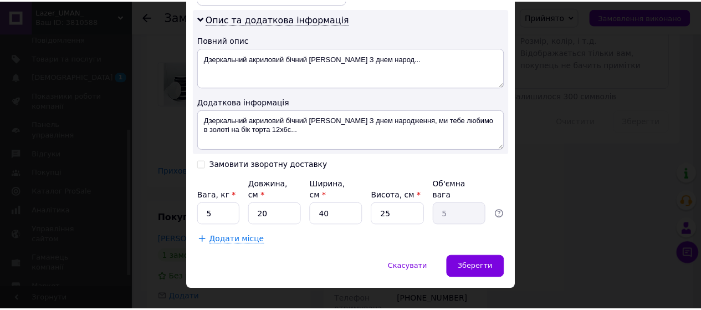
scroll to position [564, 0]
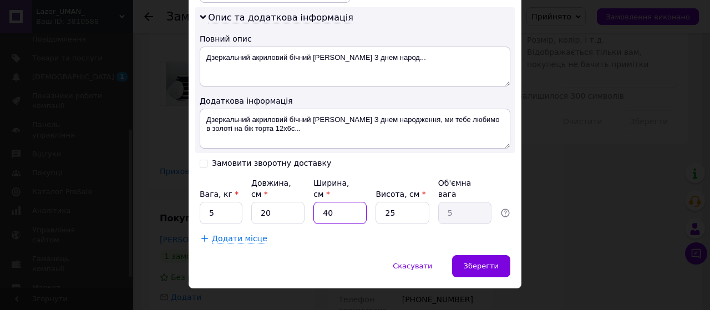
click at [334, 202] on input "40" at bounding box center [339, 213] width 53 height 22
type input "4"
type input "0.5"
type input "4"
click at [221, 202] on input "5" at bounding box center [221, 213] width 43 height 22
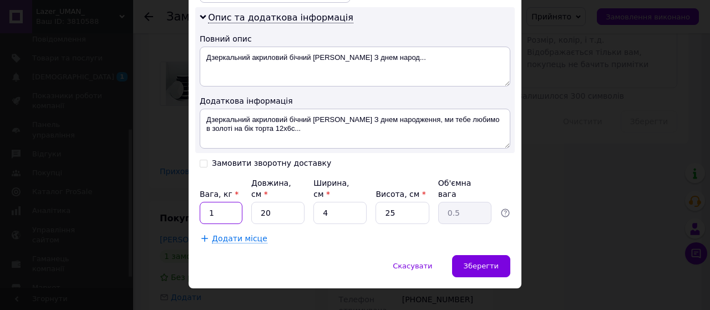
type input "1"
click at [477, 262] on span "Зберегти" at bounding box center [480, 266] width 35 height 8
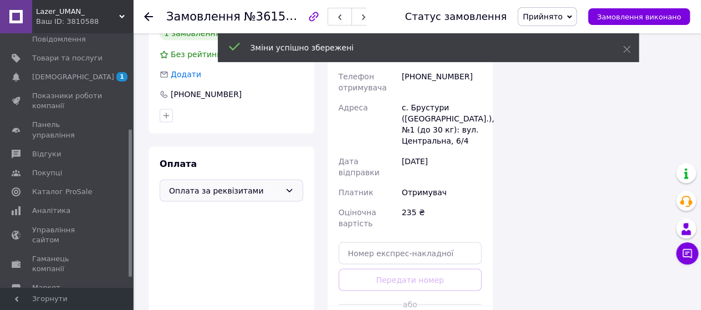
scroll to position [942, 0]
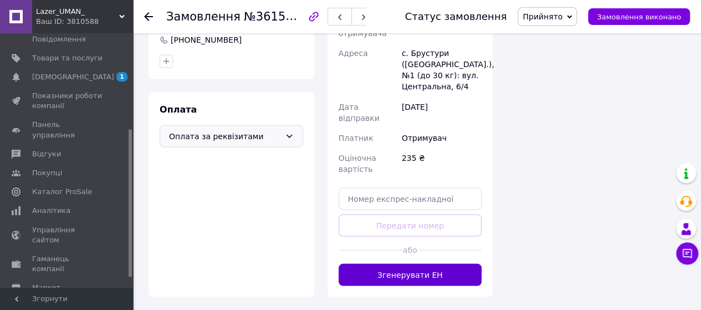
click at [435, 263] on button "Згенерувати ЕН" at bounding box center [411, 274] width 144 height 22
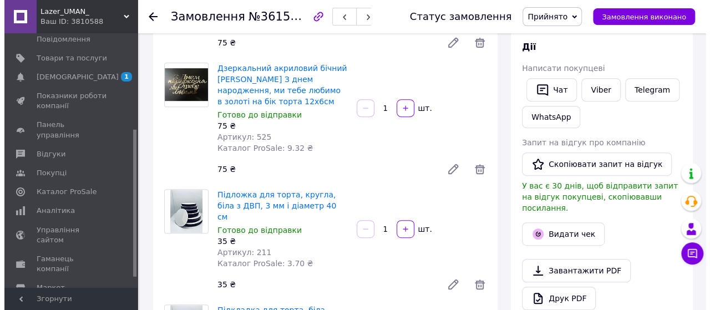
scroll to position [166, 0]
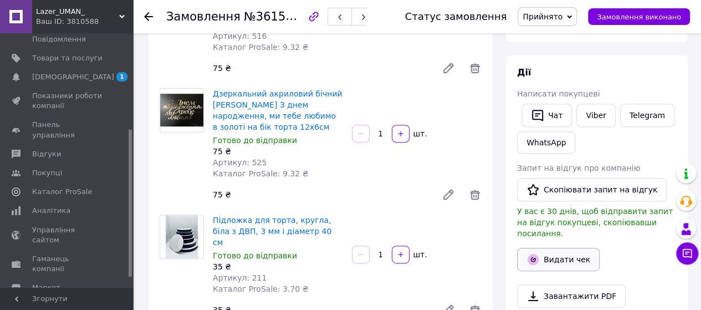
click at [547, 249] on button "Видати чек" at bounding box center [558, 259] width 83 height 23
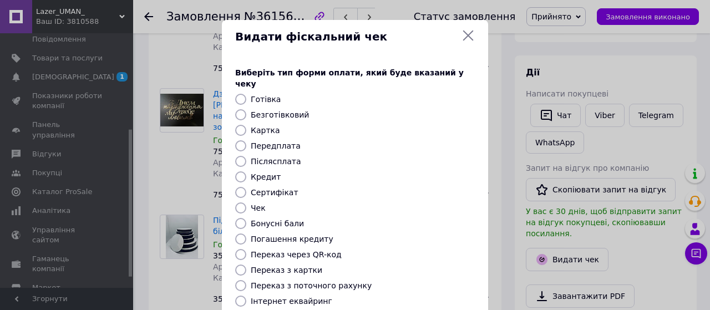
click at [241, 109] on input "Безготівковий" at bounding box center [240, 114] width 11 height 11
radio input "true"
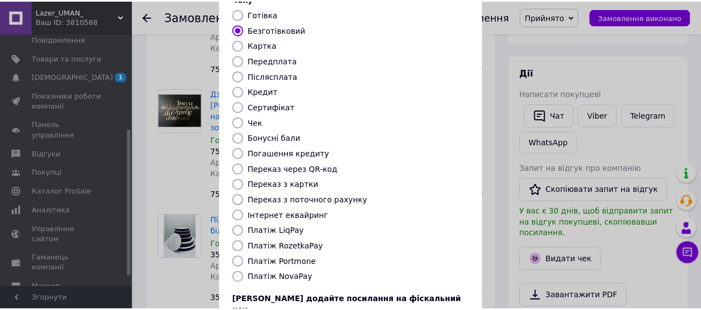
scroll to position [165, 0]
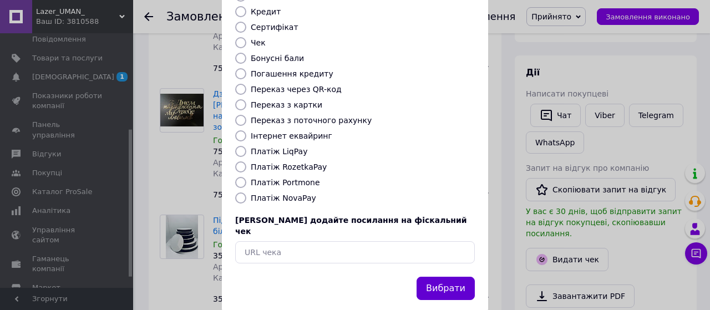
click at [463, 277] on button "Вибрати" at bounding box center [445, 289] width 58 height 24
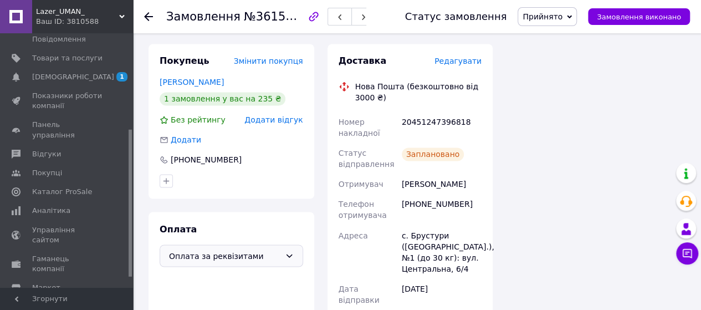
scroll to position [776, 0]
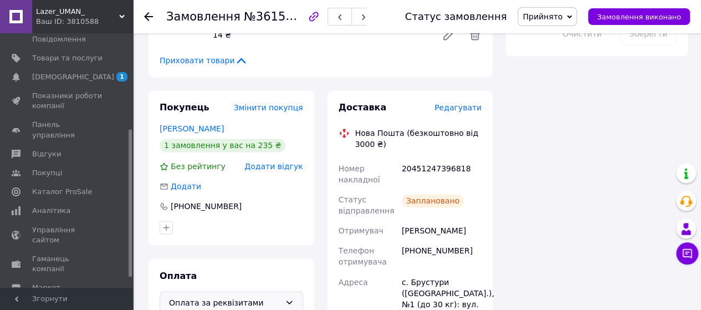
click at [149, 18] on icon at bounding box center [148, 16] width 9 height 9
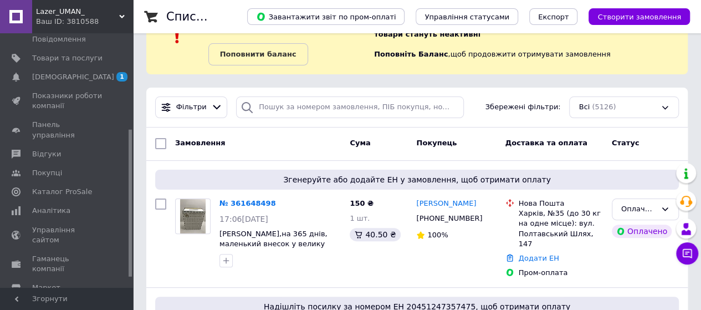
scroll to position [222, 0]
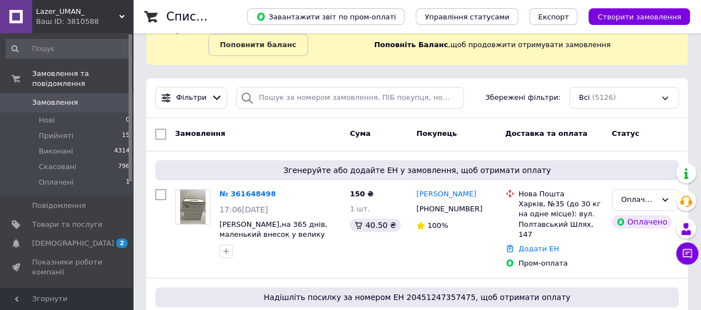
scroll to position [111, 0]
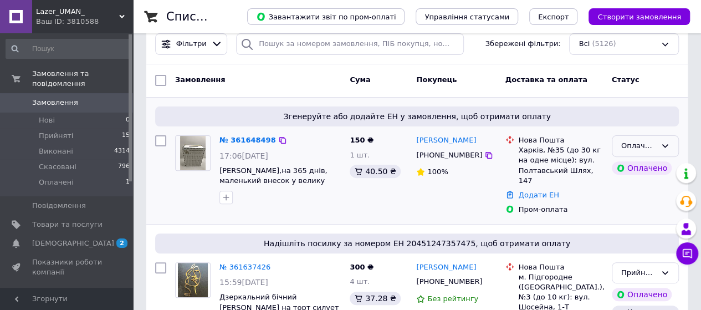
click at [664, 139] on div "Оплачено" at bounding box center [645, 146] width 67 height 22
click at [650, 168] on li "Прийнято" at bounding box center [646, 169] width 66 height 21
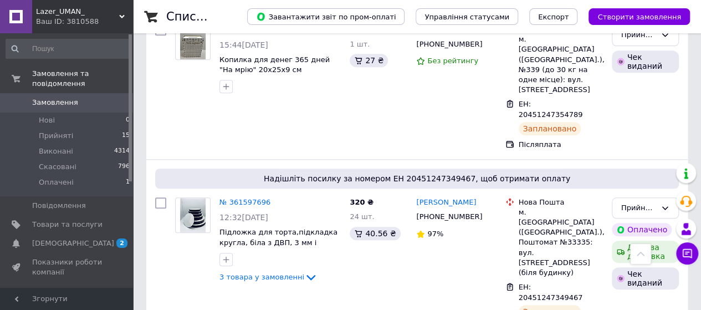
scroll to position [554, 0]
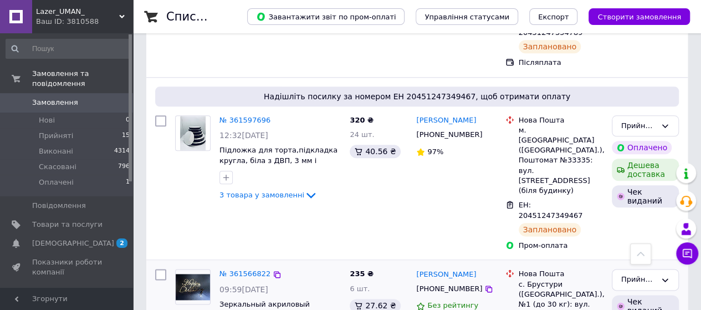
click at [261, 268] on div "№ 361566822" at bounding box center [244, 274] width 53 height 13
click at [248, 269] on link "№ 361566822" at bounding box center [245, 273] width 51 height 8
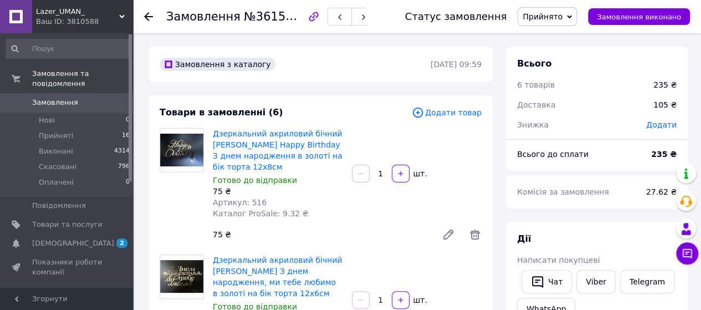
click at [143, 13] on div "Замовлення №361566822 Статус замовлення Прийнято Виконано Скасовано Оплачено За…" at bounding box center [417, 16] width 568 height 33
click at [149, 14] on icon at bounding box center [148, 16] width 9 height 9
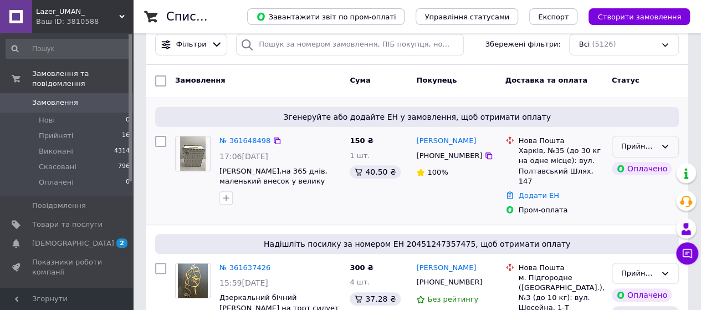
scroll to position [111, 0]
click at [256, 137] on link "№ 361648498" at bounding box center [245, 140] width 51 height 8
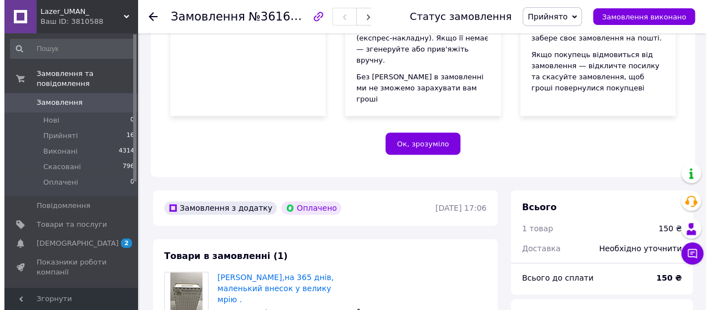
scroll to position [333, 0]
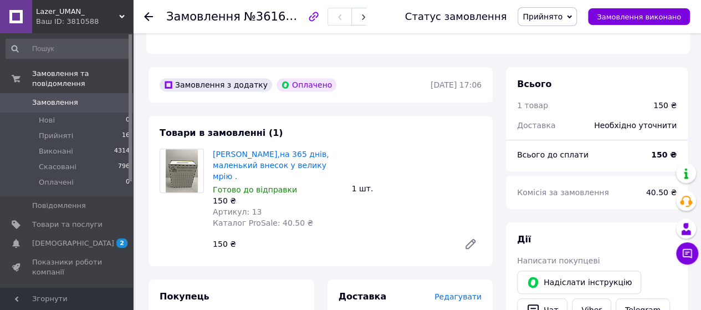
click at [457, 292] on span "Редагувати" at bounding box center [458, 296] width 47 height 9
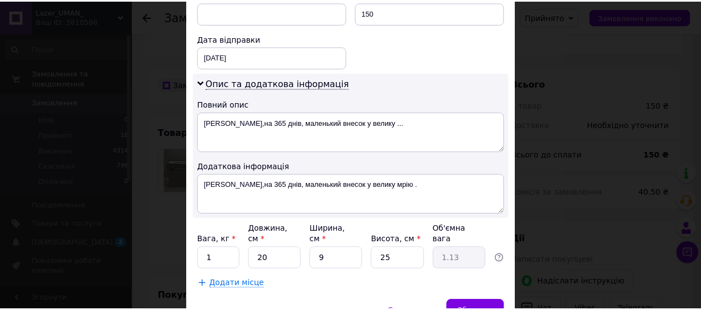
scroll to position [544, 0]
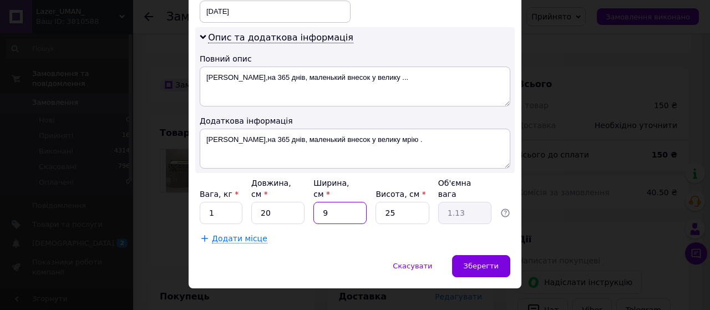
click at [327, 202] on input "9" at bounding box center [339, 213] width 53 height 22
type input "5"
type input "0.63"
type input "5"
click at [486, 262] on span "Зберегти" at bounding box center [480, 266] width 35 height 8
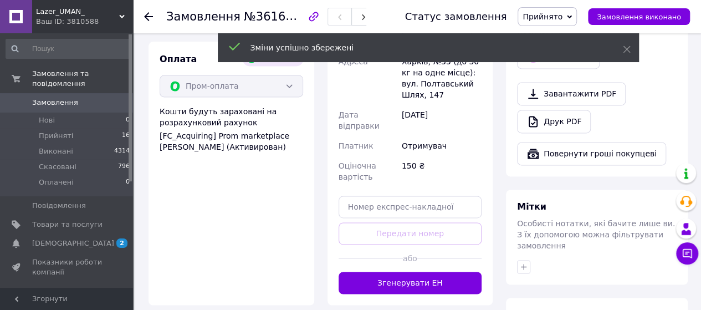
scroll to position [776, 0]
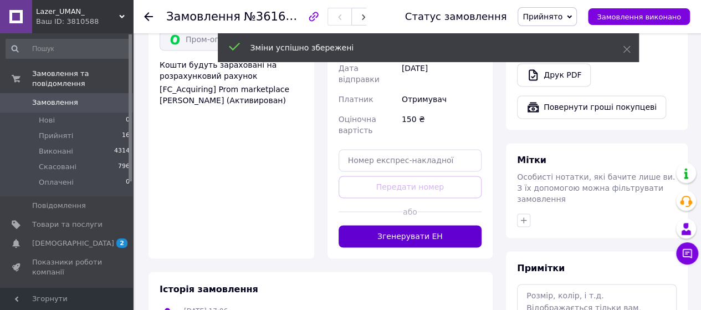
click at [441, 225] on button "Згенерувати ЕН" at bounding box center [411, 236] width 144 height 22
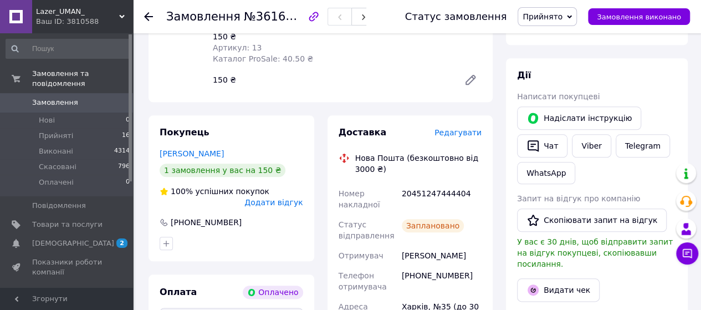
scroll to position [554, 0]
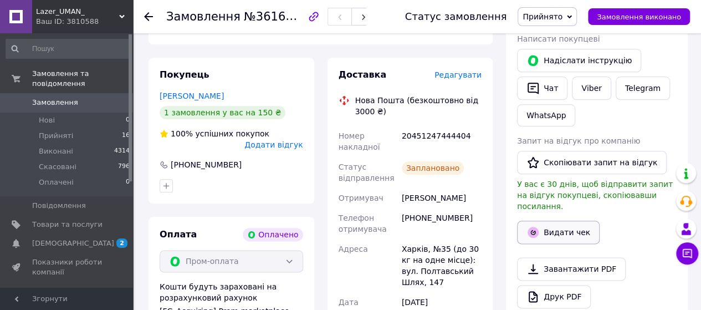
click at [553, 221] on button "Видати чек" at bounding box center [558, 232] width 83 height 23
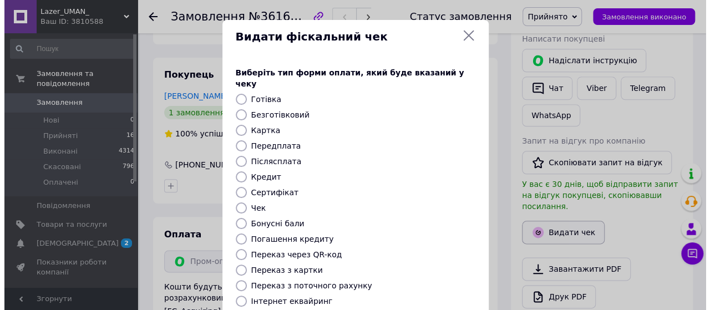
scroll to position [543, 0]
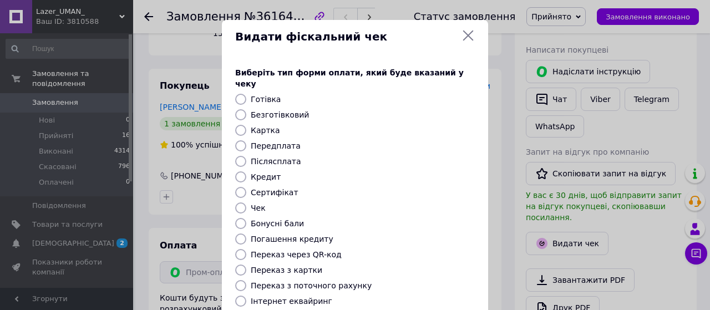
click at [244, 109] on div at bounding box center [241, 114] width 16 height 11
click at [241, 109] on input "Безготівковий" at bounding box center [240, 114] width 11 height 11
radio input "true"
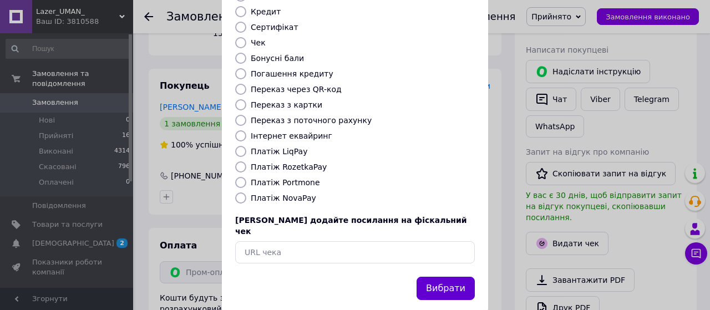
click at [449, 277] on button "Вибрати" at bounding box center [445, 289] width 58 height 24
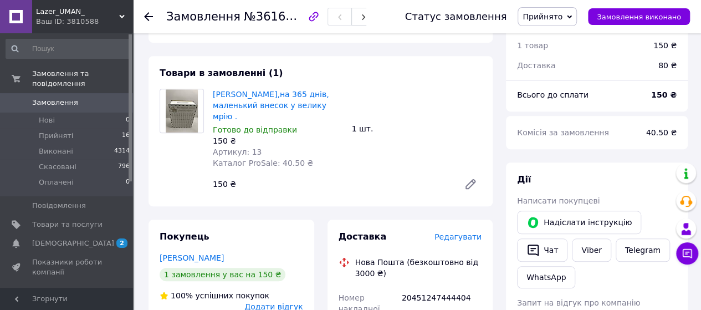
scroll to position [499, 0]
